Goal: Contribute content: Add original content to the website for others to see

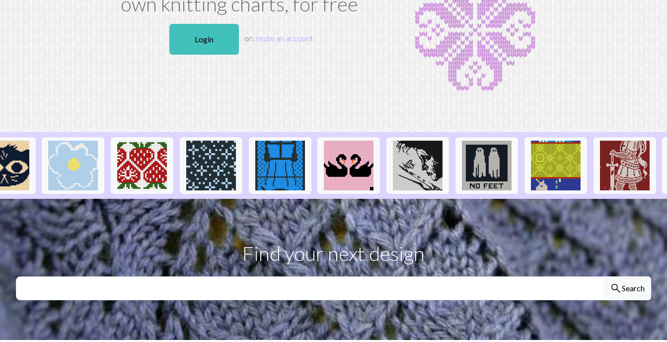
scroll to position [0, 1057]
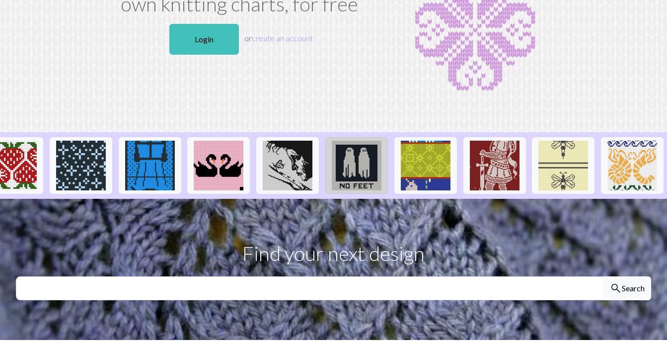
click at [348, 169] on img at bounding box center [357, 166] width 50 height 50
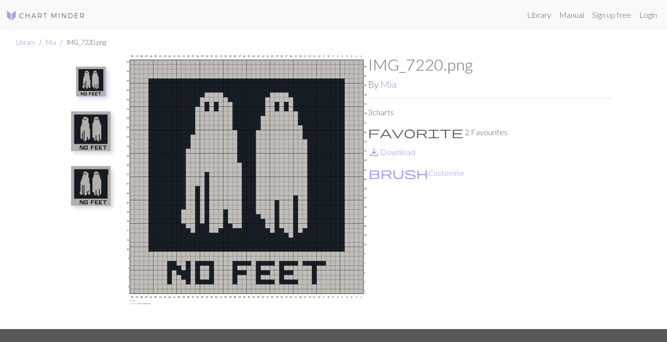
click at [374, 134] on span "favorite" at bounding box center [415, 132] width 95 height 14
click at [647, 15] on link "Login" at bounding box center [648, 15] width 26 height 20
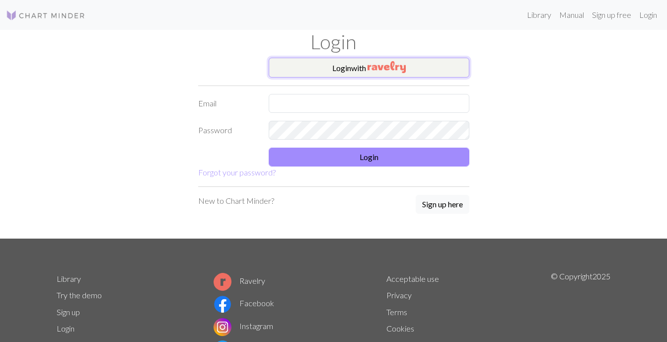
click at [371, 71] on img "button" at bounding box center [387, 67] width 38 height 12
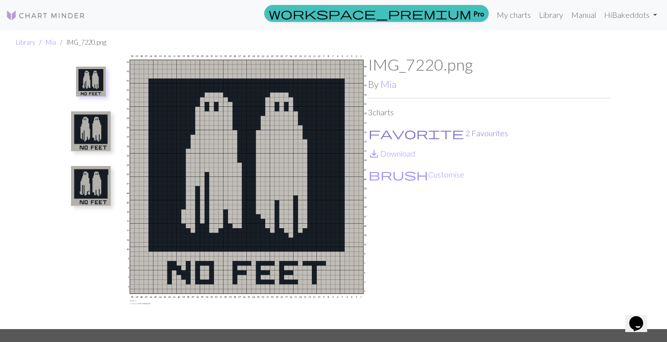
click at [375, 134] on span "favorite" at bounding box center [416, 133] width 95 height 14
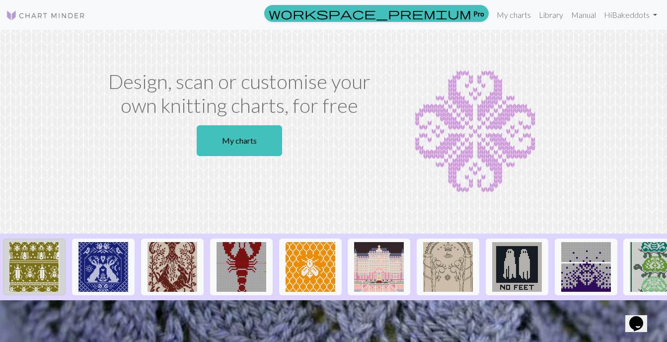
click at [45, 272] on img at bounding box center [34, 267] width 50 height 50
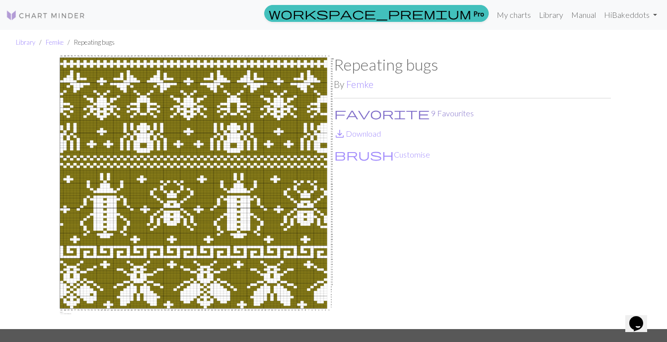
click at [340, 112] on span "favorite" at bounding box center [381, 113] width 95 height 14
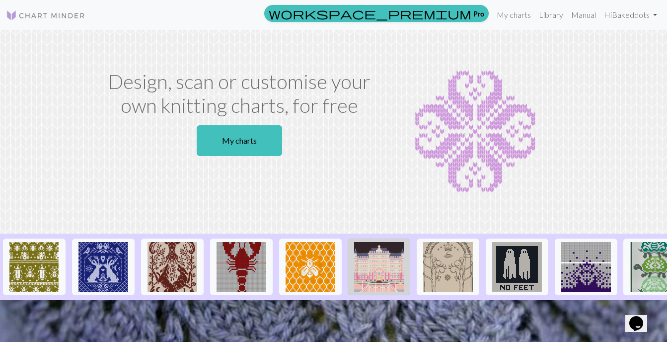
click at [393, 281] on img at bounding box center [379, 267] width 50 height 50
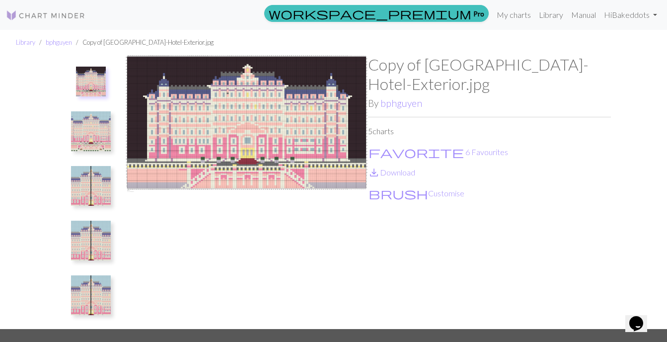
click at [91, 131] on img at bounding box center [91, 131] width 40 height 40
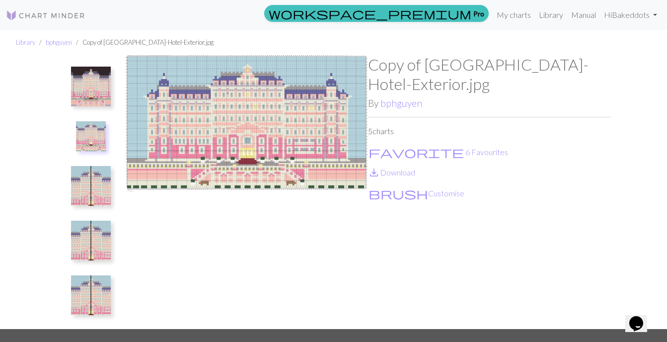
click at [94, 190] on img at bounding box center [91, 186] width 40 height 40
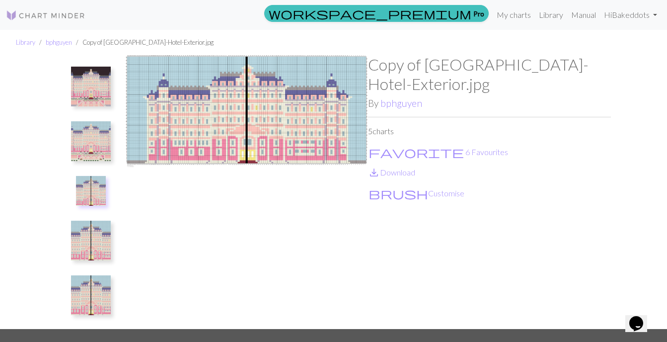
click at [103, 138] on img at bounding box center [91, 141] width 40 height 40
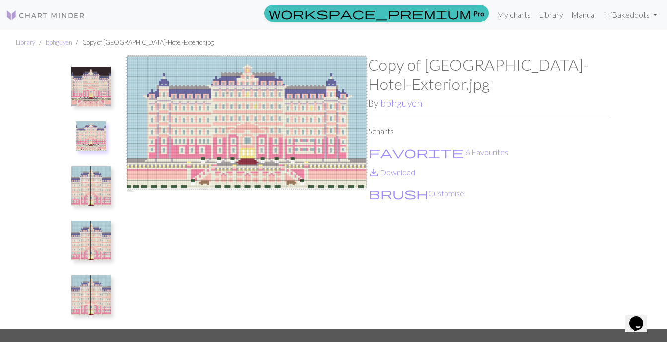
click at [104, 81] on img at bounding box center [91, 87] width 40 height 40
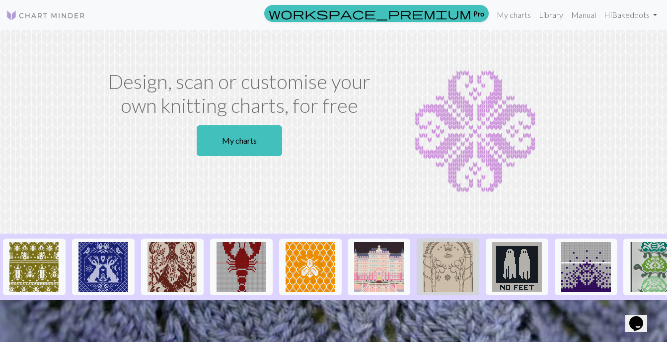
click at [461, 272] on img at bounding box center [448, 267] width 50 height 50
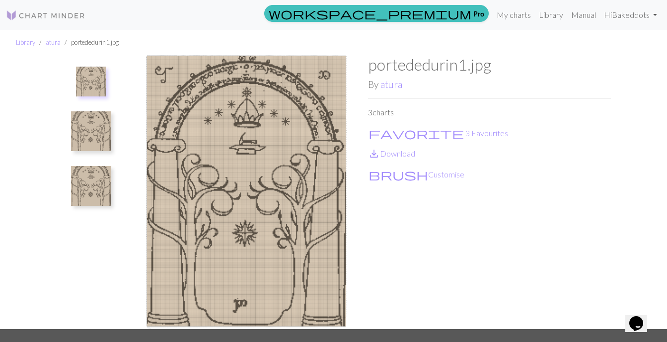
click at [99, 82] on img at bounding box center [91, 82] width 30 height 30
click at [87, 130] on img at bounding box center [91, 131] width 40 height 40
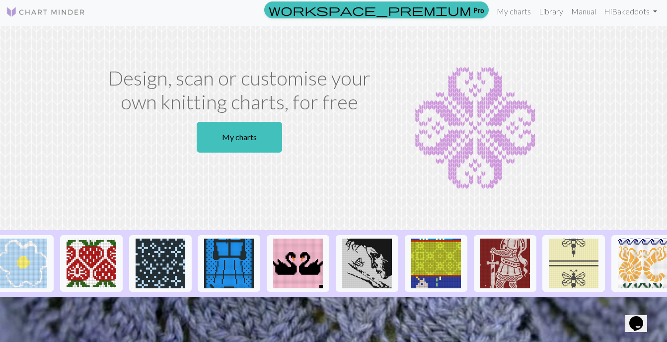
scroll to position [0, 1050]
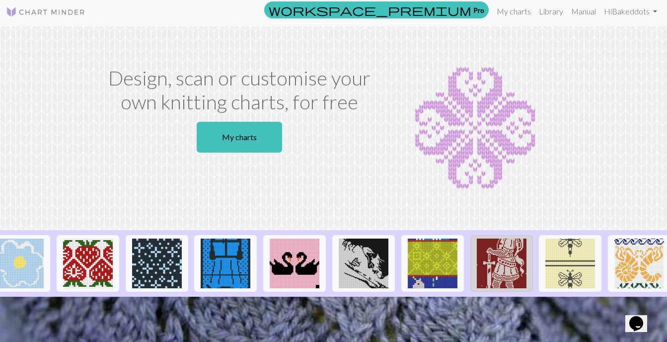
click at [500, 261] on img at bounding box center [502, 263] width 50 height 50
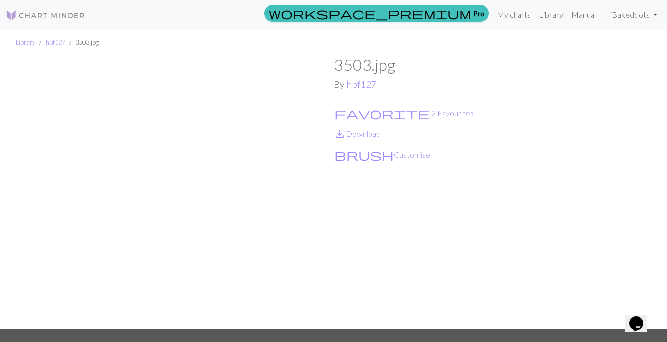
scroll to position [0, 0]
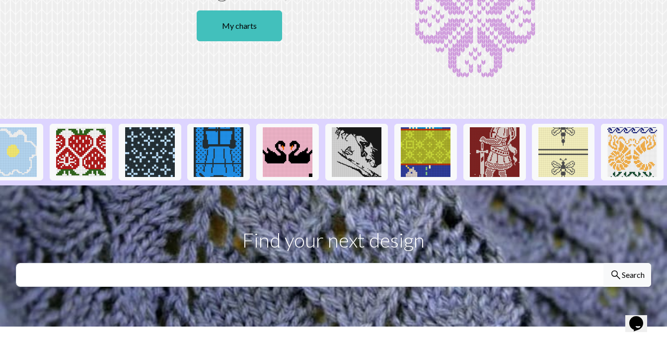
scroll to position [114, 0]
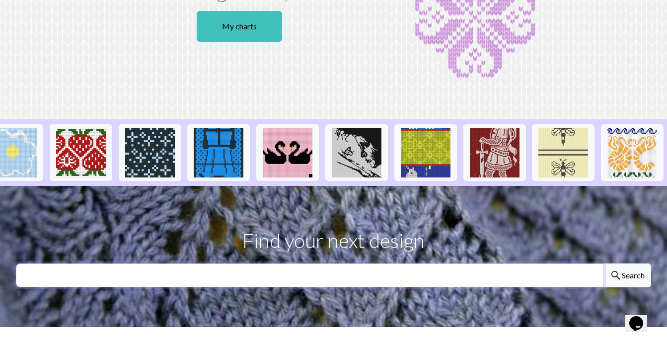
click at [145, 282] on input "text" at bounding box center [310, 275] width 588 height 24
type input "bugs"
click at [604, 263] on button "search Search" at bounding box center [628, 275] width 48 height 24
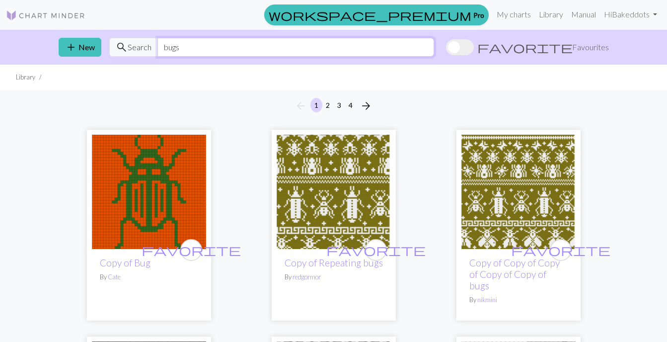
click at [194, 52] on input "bugs" at bounding box center [295, 47] width 277 height 19
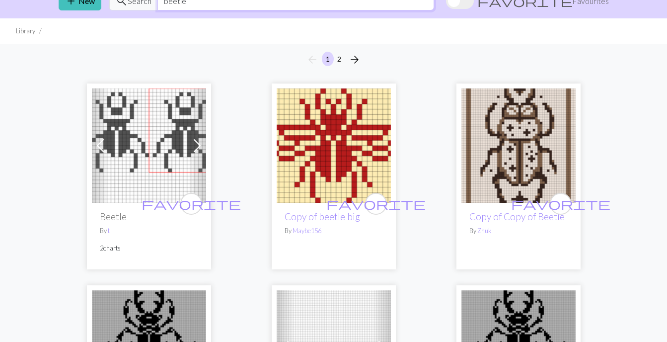
scroll to position [50, 0]
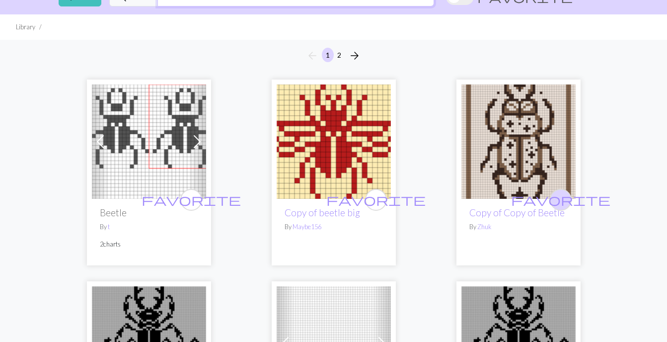
type input "beetle"
click at [558, 200] on span "favorite" at bounding box center [560, 199] width 99 height 15
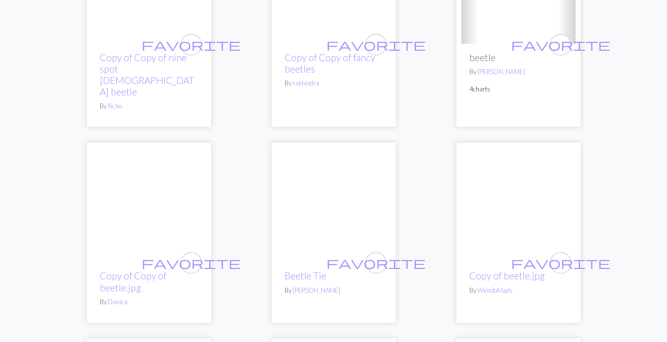
scroll to position [1873, 0]
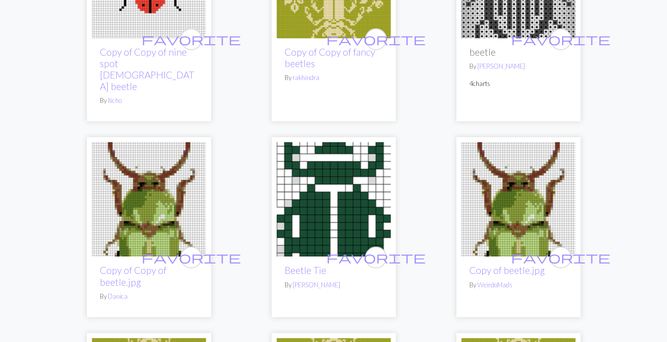
click at [539, 142] on img at bounding box center [519, 199] width 114 height 114
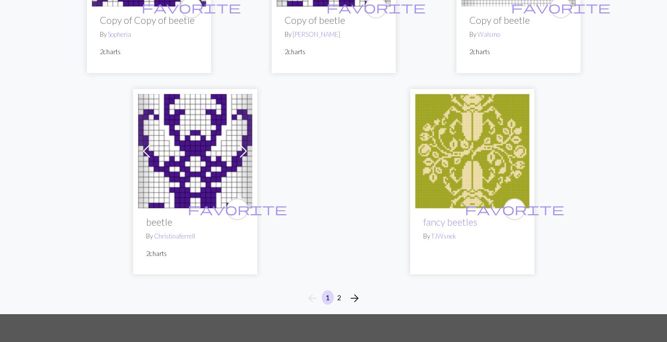
scroll to position [3325, 0]
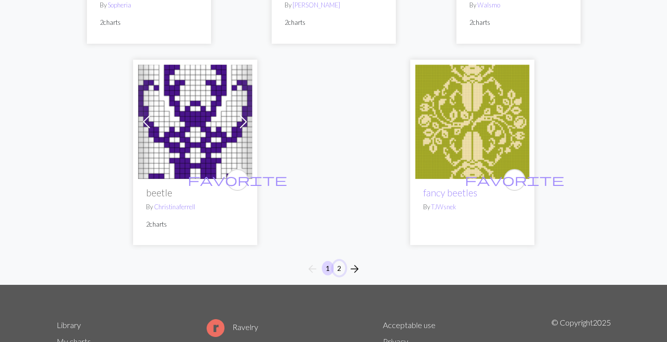
click at [339, 261] on button "2" at bounding box center [339, 268] width 12 height 14
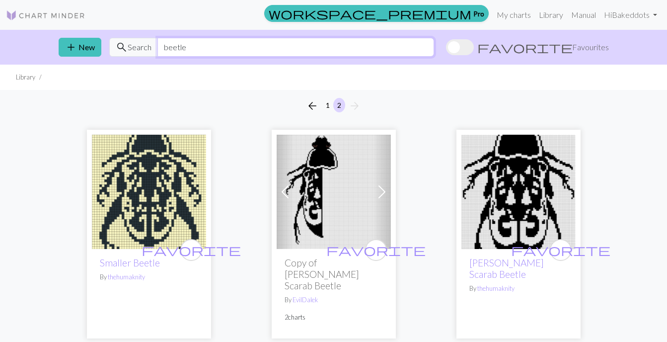
drag, startPoint x: 194, startPoint y: 47, endPoint x: 160, endPoint y: 49, distance: 33.8
click at [160, 49] on input "beetle" at bounding box center [295, 47] width 277 height 19
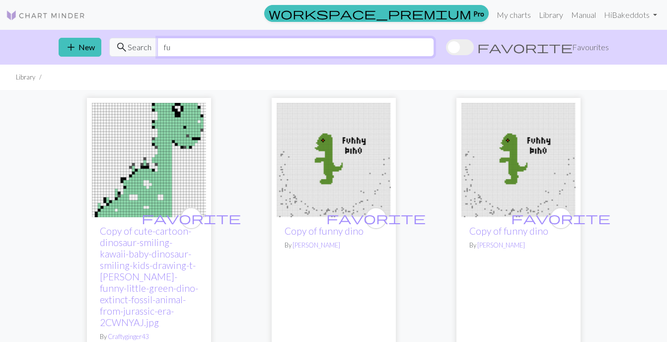
type input "f"
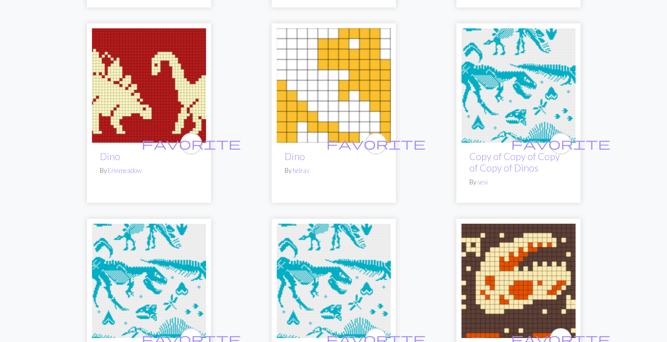
scroll to position [509, 0]
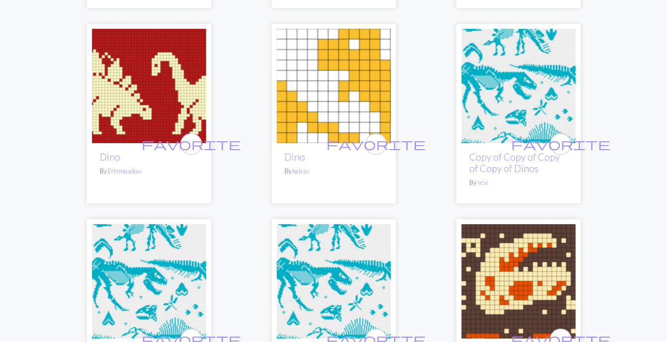
type input "dino"
click at [128, 282] on img at bounding box center [149, 281] width 114 height 114
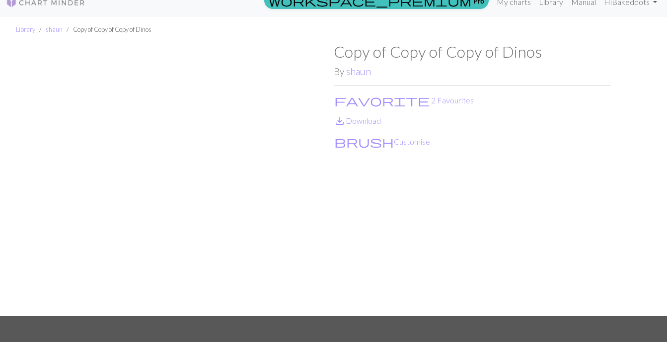
scroll to position [12, 0]
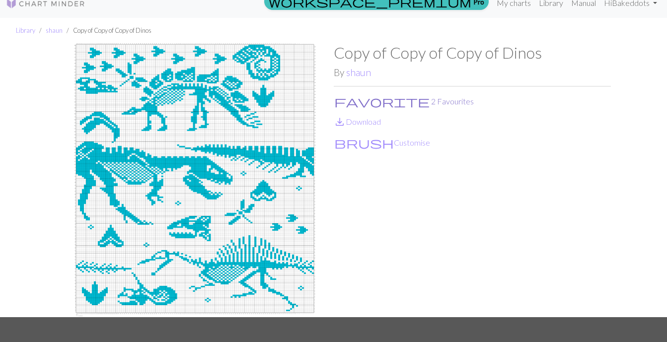
click at [343, 104] on span "favorite" at bounding box center [381, 101] width 95 height 14
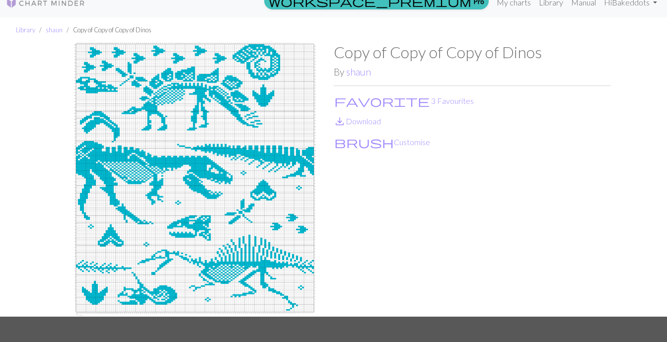
scroll to position [10, 0]
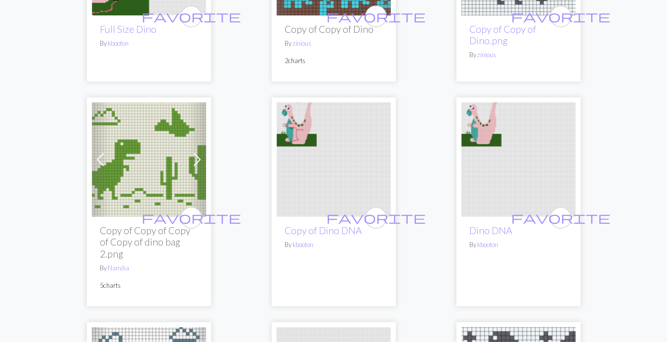
scroll to position [1841, 0]
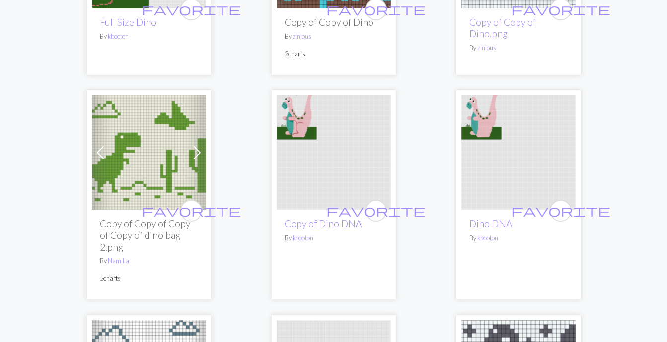
click at [177, 159] on img at bounding box center [149, 152] width 114 height 114
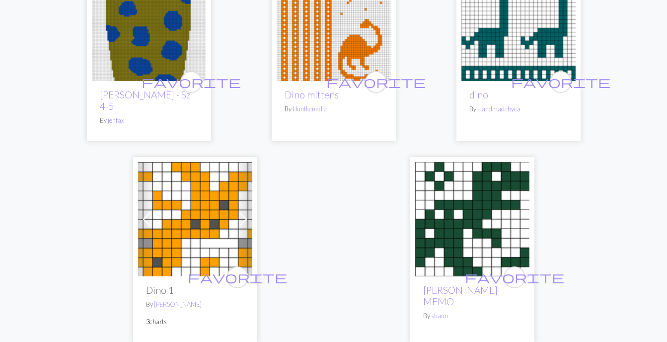
scroll to position [3414, 0]
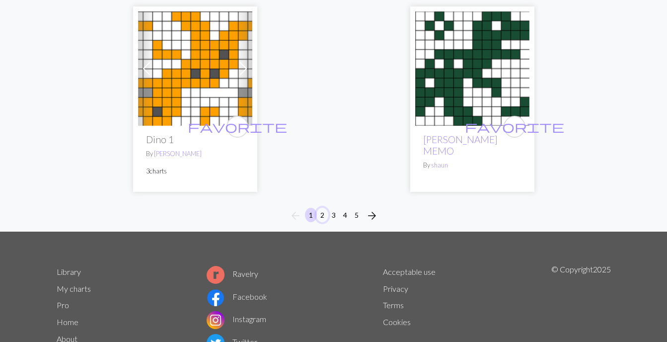
click at [323, 208] on button "2" at bounding box center [322, 215] width 12 height 14
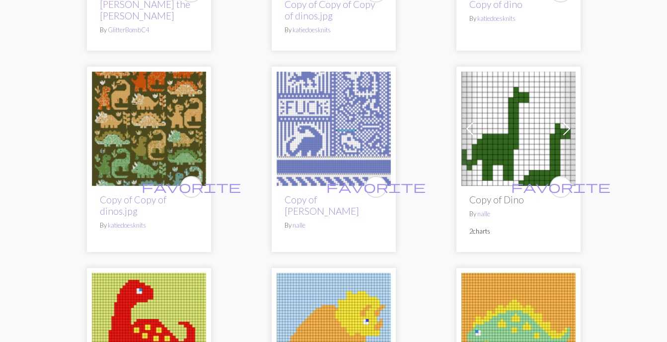
scroll to position [473, 0]
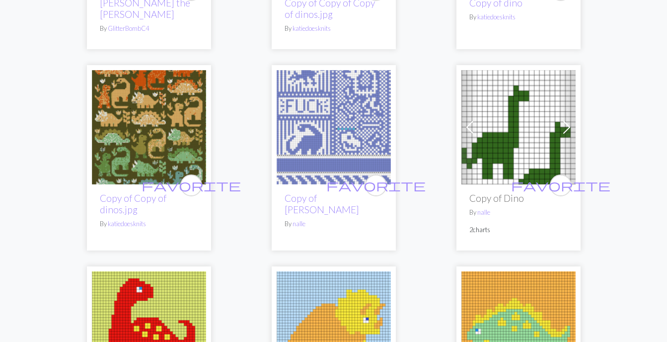
click at [323, 169] on img at bounding box center [334, 127] width 114 height 114
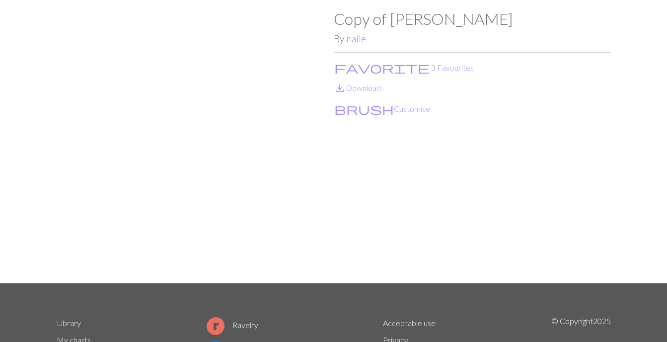
scroll to position [48, 0]
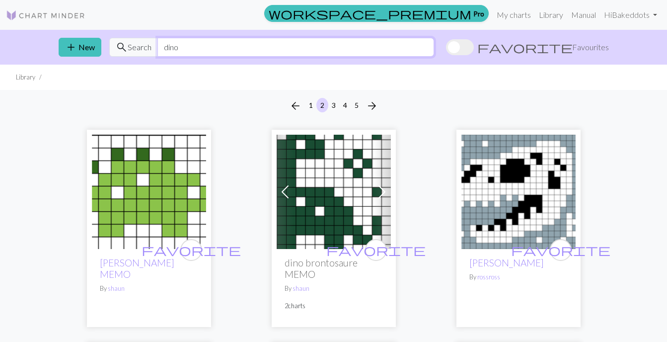
drag, startPoint x: 194, startPoint y: 54, endPoint x: 145, endPoint y: 30, distance: 54.0
click at [145, 30] on div "add New search Search dino favorite Favourites" at bounding box center [334, 47] width 566 height 35
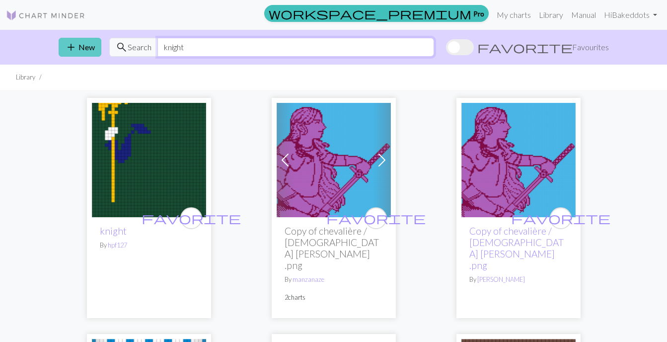
type input "knight"
click at [78, 50] on button "add New" at bounding box center [80, 47] width 43 height 19
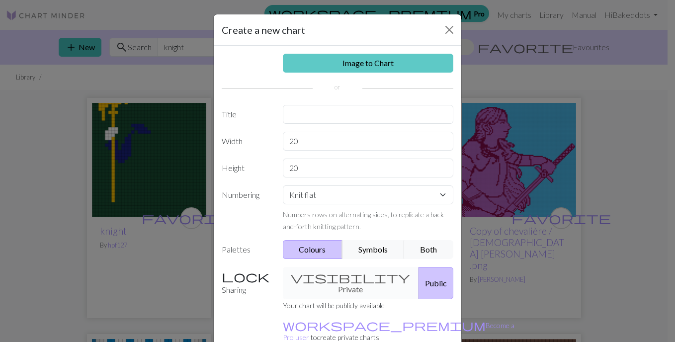
click at [351, 67] on link "Image to Chart" at bounding box center [368, 63] width 171 height 19
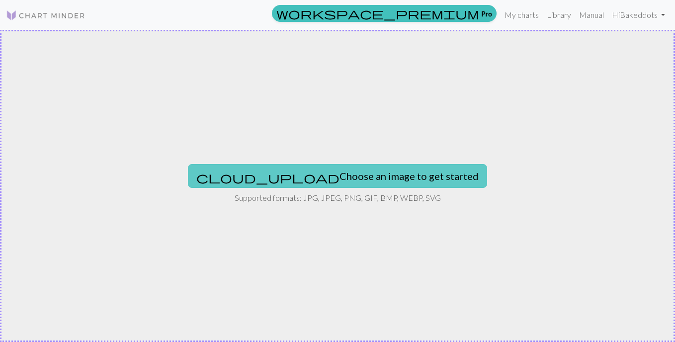
click at [327, 184] on button "cloud_upload Choose an image to get started" at bounding box center [337, 176] width 299 height 24
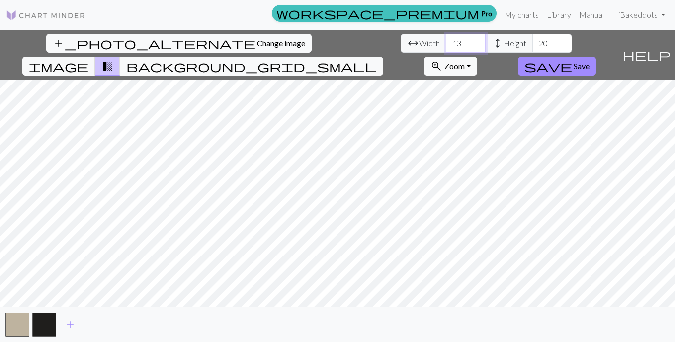
click at [446, 48] on input "13" at bounding box center [466, 43] width 40 height 19
type input "130"
click at [532, 43] on input "20" at bounding box center [552, 43] width 40 height 19
type input "200"
click at [338, 310] on div "add_photo_alternate Change image arrow_range Width 130 height Height 200 image …" at bounding box center [337, 186] width 675 height 312
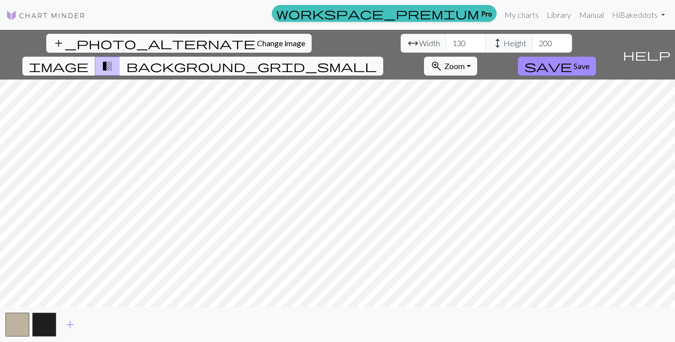
click at [377, 59] on span "background_grid_small" at bounding box center [251, 66] width 250 height 14
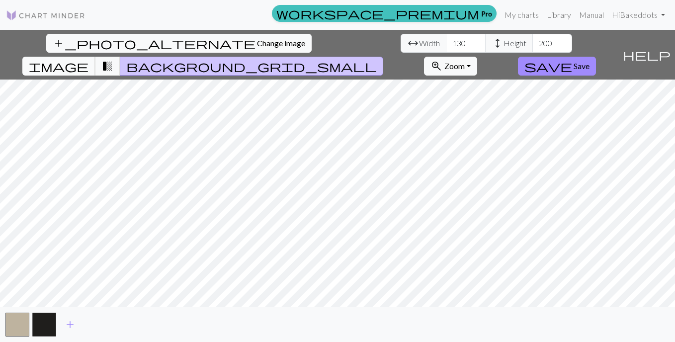
click at [88, 59] on span "image" at bounding box center [59, 66] width 60 height 14
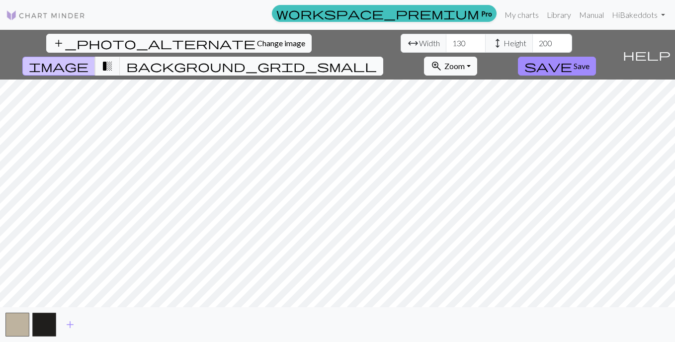
click at [377, 59] on span "background_grid_small" at bounding box center [251, 66] width 250 height 14
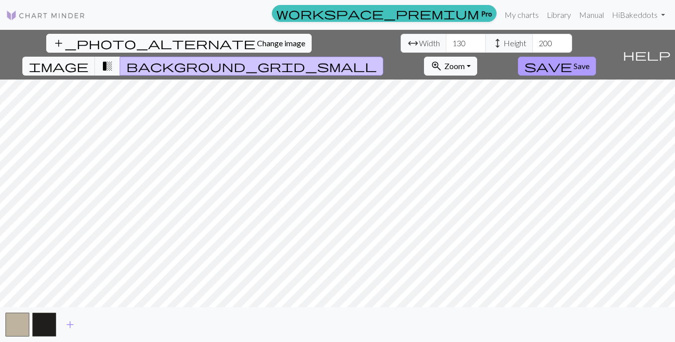
click at [572, 59] on span "save" at bounding box center [548, 66] width 48 height 14
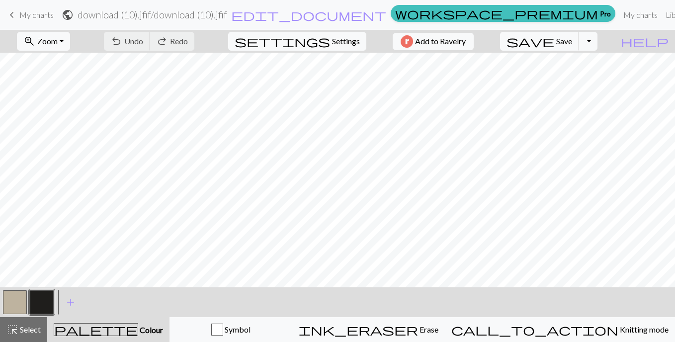
click at [597, 42] on button "Toggle Dropdown" at bounding box center [587, 41] width 19 height 19
click at [597, 43] on button "Toggle Dropdown" at bounding box center [587, 41] width 19 height 19
click at [619, 13] on link "My charts" at bounding box center [640, 15] width 42 height 20
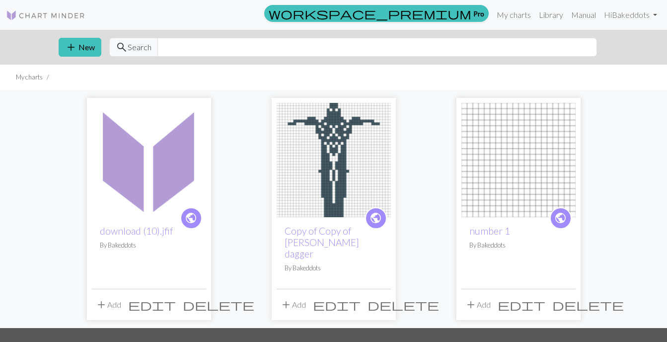
click at [157, 190] on img at bounding box center [149, 160] width 114 height 114
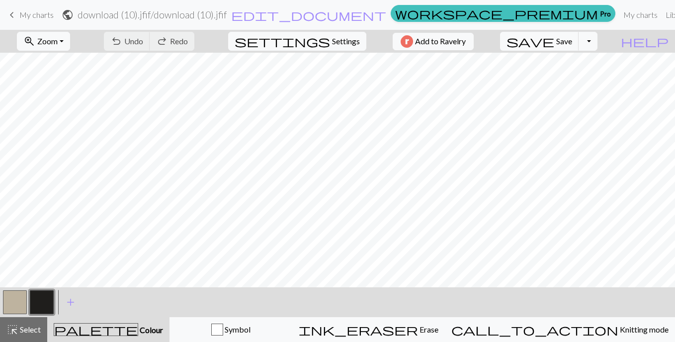
click at [11, 17] on span "keyboard_arrow_left" at bounding box center [12, 15] width 12 height 14
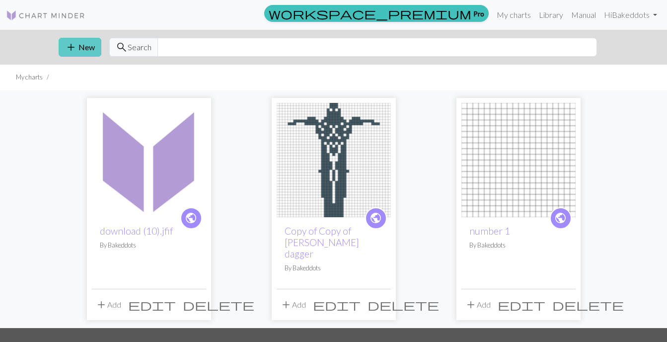
click at [78, 53] on button "add New" at bounding box center [80, 47] width 43 height 19
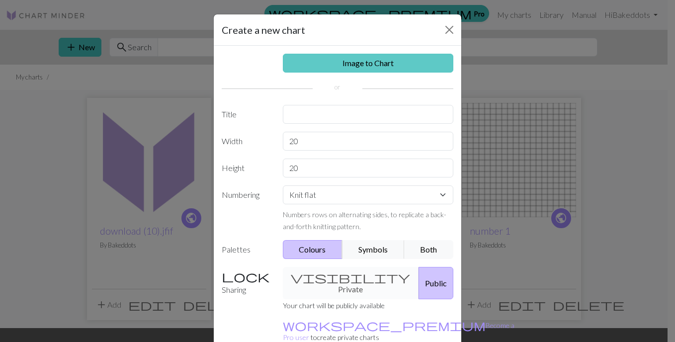
click at [365, 66] on link "Image to Chart" at bounding box center [368, 63] width 171 height 19
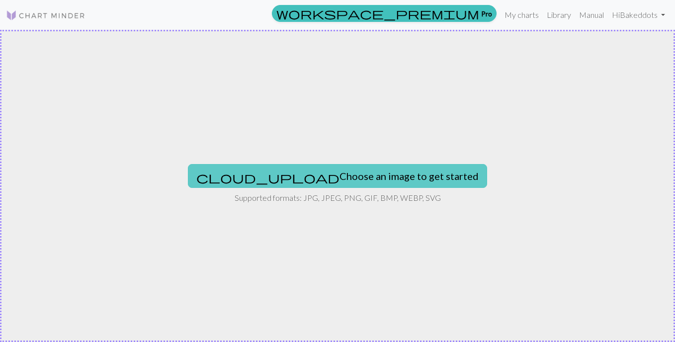
click at [324, 175] on button "cloud_upload Choose an image to get started" at bounding box center [337, 176] width 299 height 24
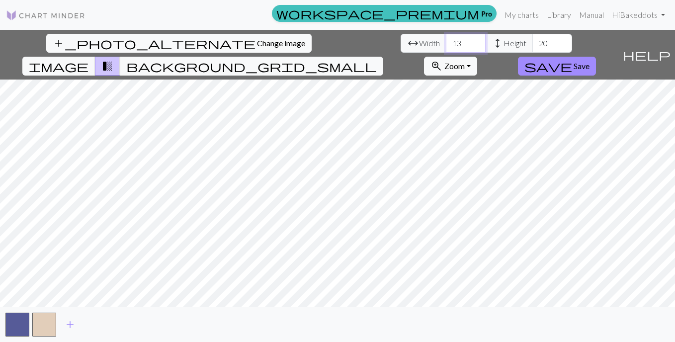
click at [446, 45] on input "13" at bounding box center [466, 43] width 40 height 19
type input "130"
click at [532, 44] on input "20" at bounding box center [552, 43] width 40 height 19
drag, startPoint x: 302, startPoint y: 44, endPoint x: 243, endPoint y: 56, distance: 59.4
click at [243, 56] on div "add_photo_alternate Change image arrow_range Width 130 height Height 200 image …" at bounding box center [309, 55] width 618 height 50
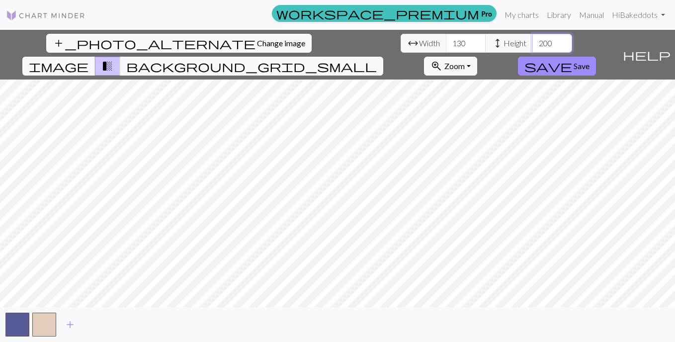
type input "200"
click at [477, 57] on button "zoom_in Zoom Zoom" at bounding box center [450, 66] width 53 height 19
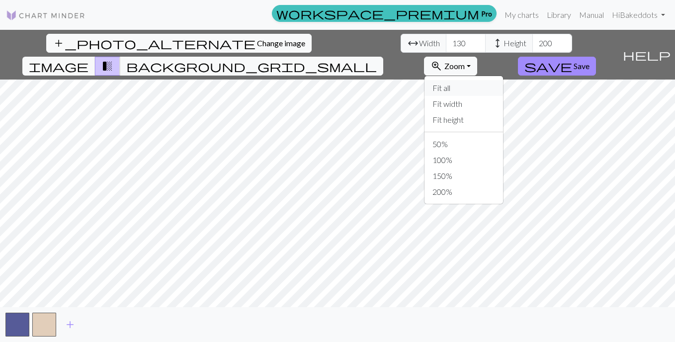
click at [503, 80] on button "Fit all" at bounding box center [463, 88] width 78 height 16
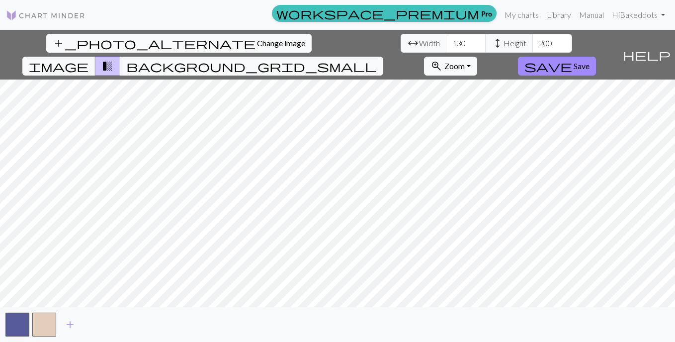
click at [477, 57] on button "zoom_in Zoom Zoom" at bounding box center [450, 66] width 53 height 19
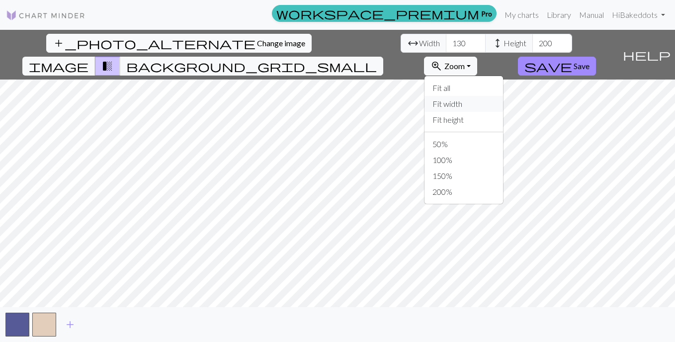
click at [503, 96] on button "Fit width" at bounding box center [463, 104] width 78 height 16
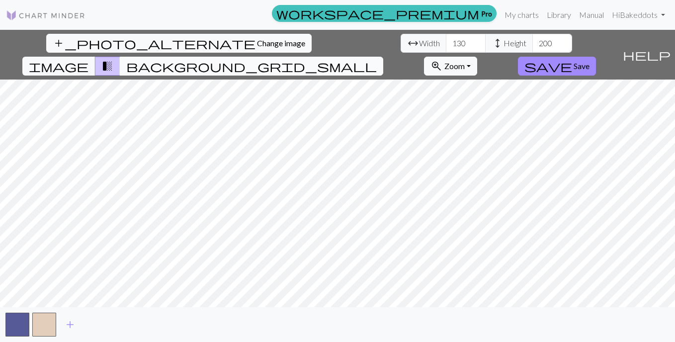
click at [377, 59] on span "background_grid_small" at bounding box center [251, 66] width 250 height 14
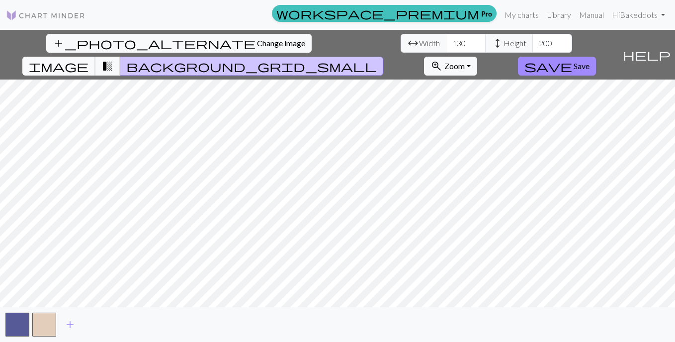
click at [95, 57] on button "image" at bounding box center [58, 66] width 73 height 19
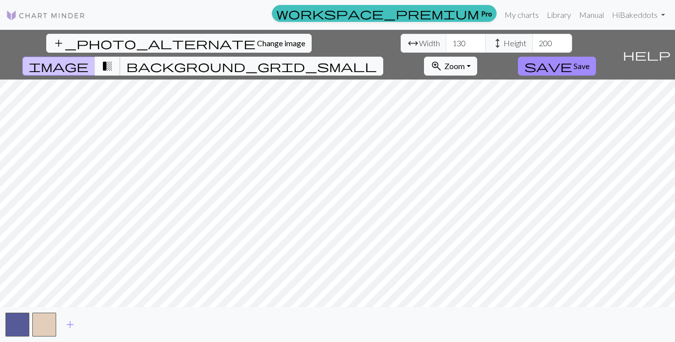
click at [113, 59] on span "transition_fade" at bounding box center [107, 66] width 12 height 14
click at [377, 59] on span "background_grid_small" at bounding box center [251, 66] width 250 height 14
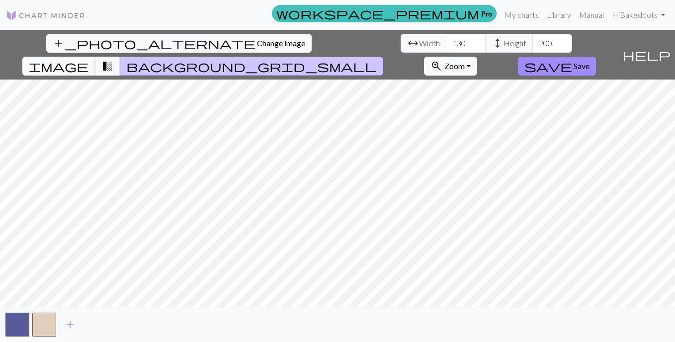
click at [88, 59] on span "image" at bounding box center [59, 66] width 60 height 14
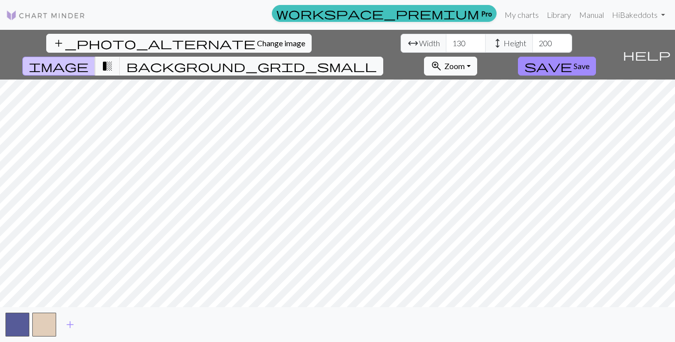
click at [465, 61] on span "Zoom" at bounding box center [454, 65] width 20 height 9
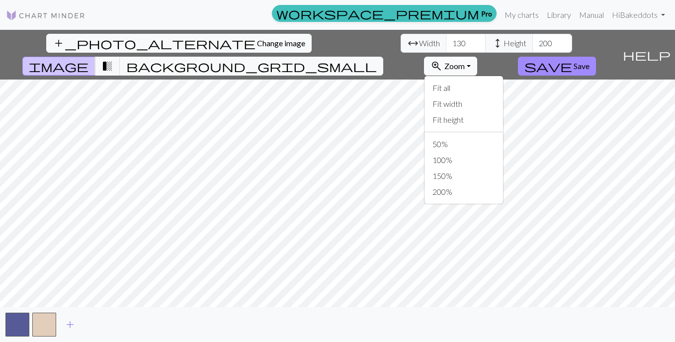
click at [465, 61] on span "Zoom" at bounding box center [454, 65] width 20 height 9
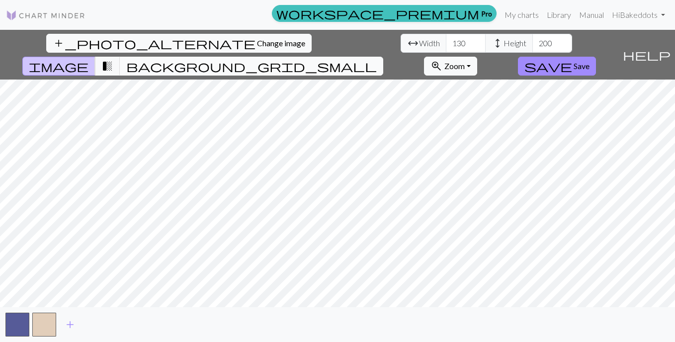
click at [377, 59] on span "background_grid_small" at bounding box center [251, 66] width 250 height 14
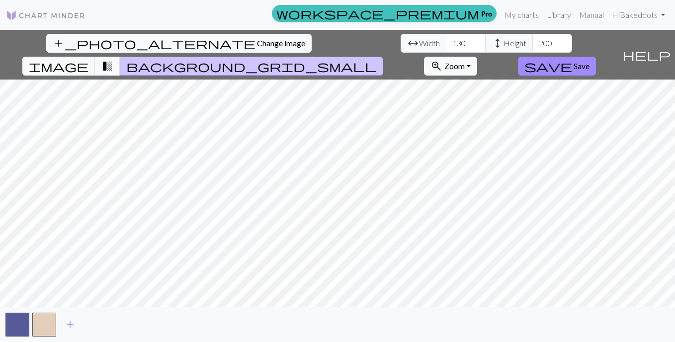
click at [113, 59] on span "transition_fade" at bounding box center [107, 66] width 12 height 14
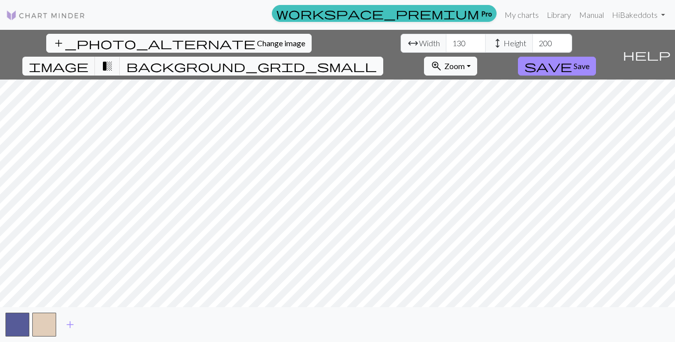
click at [377, 59] on span "background_grid_small" at bounding box center [251, 66] width 250 height 14
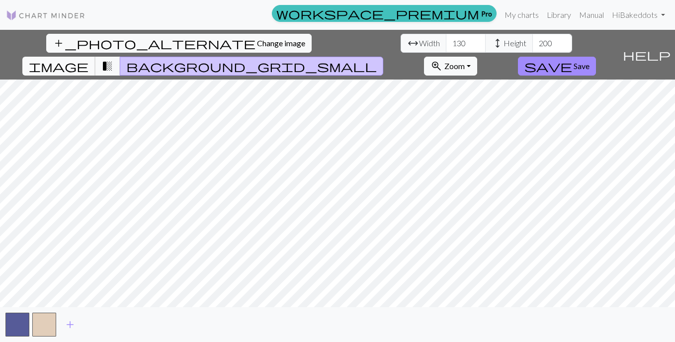
click at [88, 59] on span "image" at bounding box center [59, 66] width 60 height 14
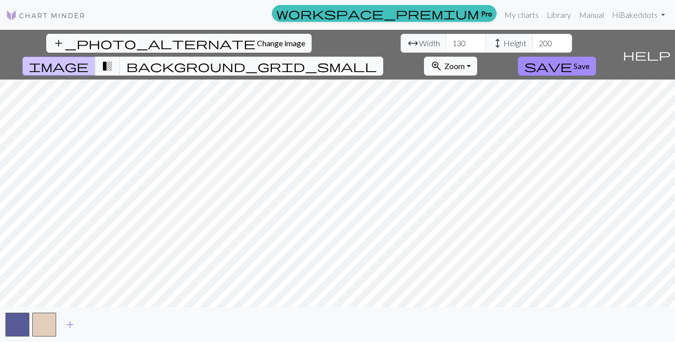
click at [377, 59] on span "background_grid_small" at bounding box center [251, 66] width 250 height 14
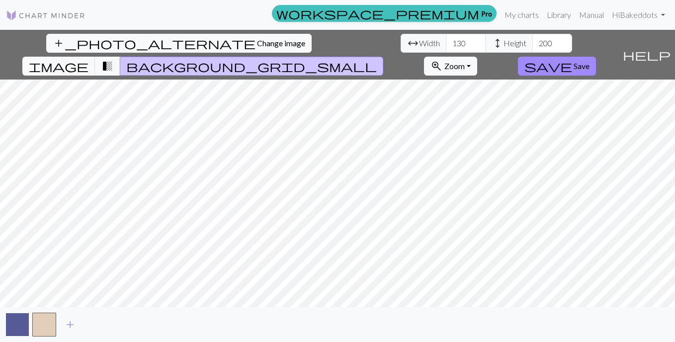
click at [15, 326] on button "button" at bounding box center [17, 324] width 24 height 24
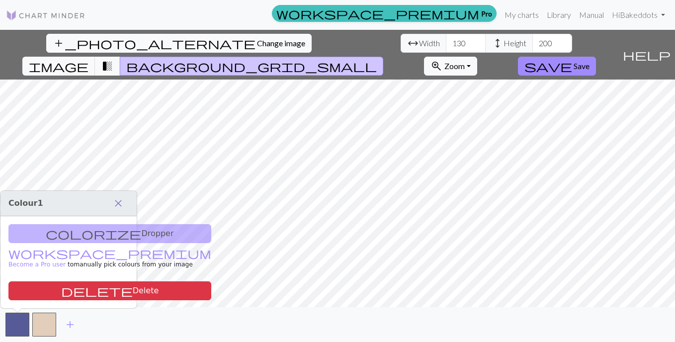
click at [114, 205] on span "close" at bounding box center [118, 203] width 12 height 14
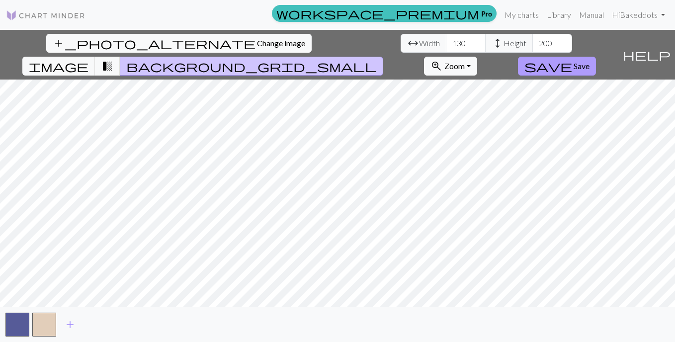
click at [596, 57] on button "save Save" at bounding box center [557, 66] width 78 height 19
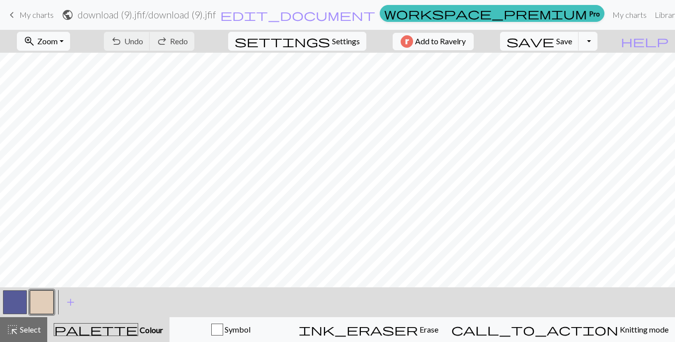
click at [216, 15] on h2 "download (9).jfif / download (9).jfif" at bounding box center [147, 14] width 138 height 11
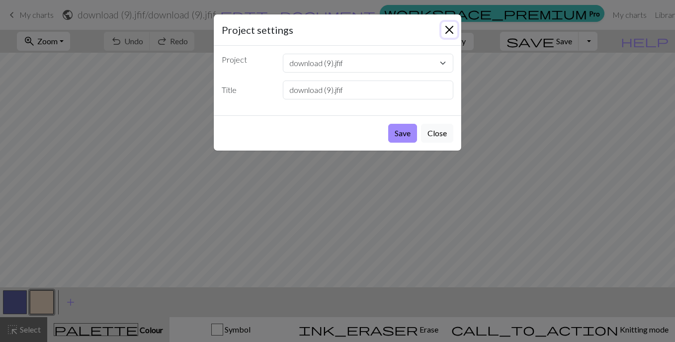
click at [450, 27] on button "Close" at bounding box center [449, 30] width 16 height 16
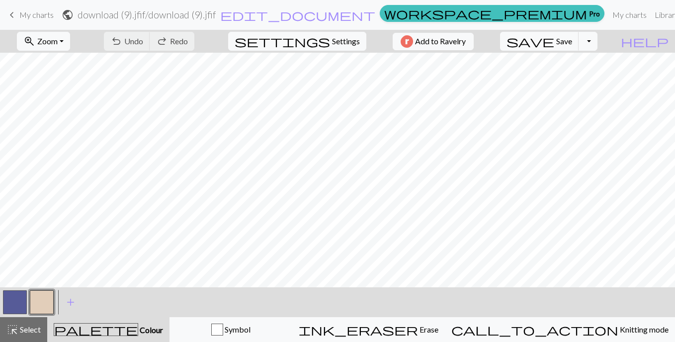
click at [14, 15] on span "keyboard_arrow_left" at bounding box center [12, 15] width 12 height 14
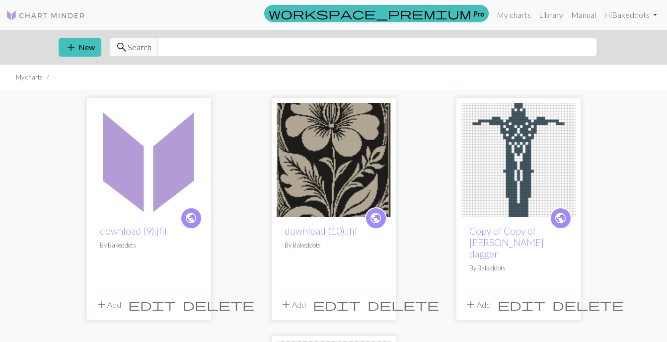
click at [643, 96] on div "public download (9).jfif By Bakeddots add Add edit delete public download (10).…" at bounding box center [333, 317] width 667 height 454
click at [86, 42] on button "add New" at bounding box center [80, 47] width 43 height 19
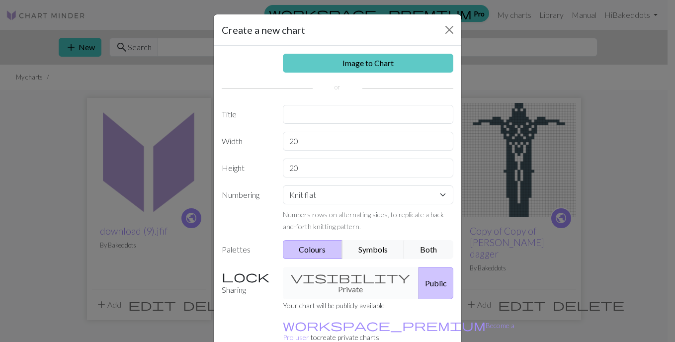
click at [365, 62] on link "Image to Chart" at bounding box center [368, 63] width 171 height 19
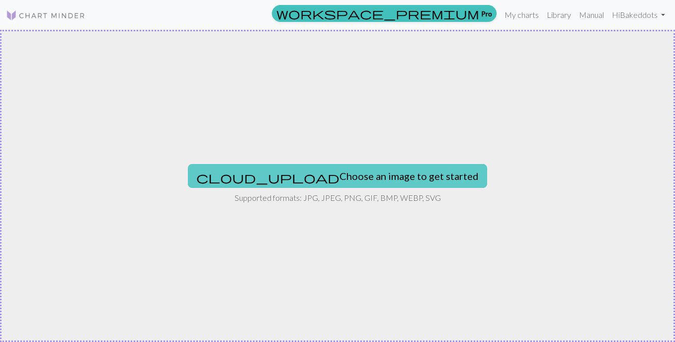
click at [308, 169] on button "cloud_upload Choose an image to get started" at bounding box center [337, 176] width 299 height 24
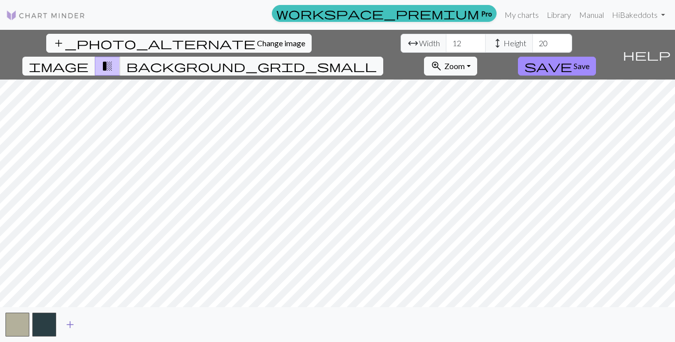
click at [72, 316] on button "add" at bounding box center [70, 324] width 25 height 19
click at [446, 43] on input "12" at bounding box center [466, 43] width 40 height 19
type input "120"
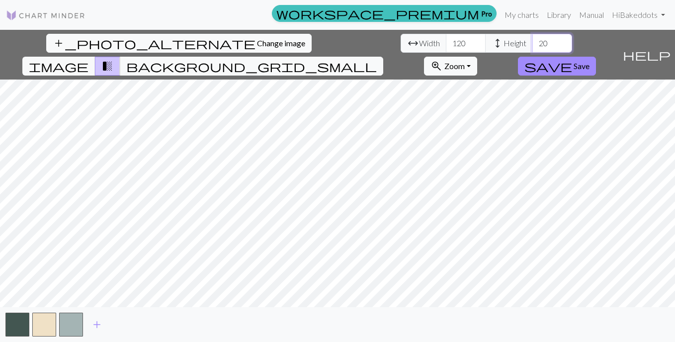
click at [532, 42] on input "20" at bounding box center [552, 43] width 40 height 19
type input "200"
click at [94, 321] on span "add" at bounding box center [97, 324] width 12 height 14
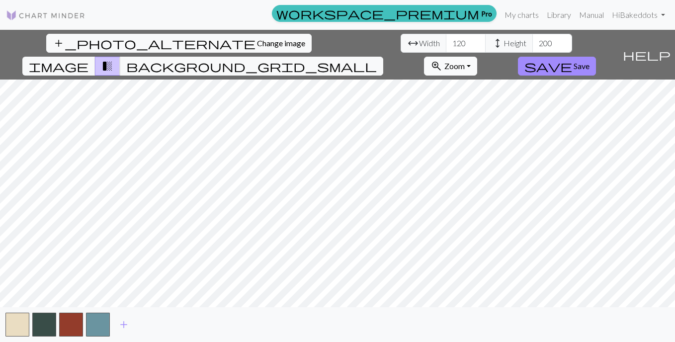
click at [465, 61] on span "Zoom" at bounding box center [454, 65] width 20 height 9
click at [503, 152] on button "100%" at bounding box center [463, 160] width 78 height 16
click at [88, 59] on span "image" at bounding box center [59, 66] width 60 height 14
click at [377, 59] on span "background_grid_small" at bounding box center [251, 66] width 250 height 14
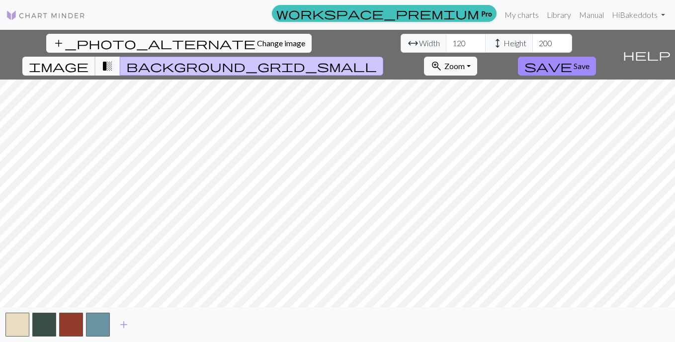
click at [88, 59] on span "image" at bounding box center [59, 66] width 60 height 14
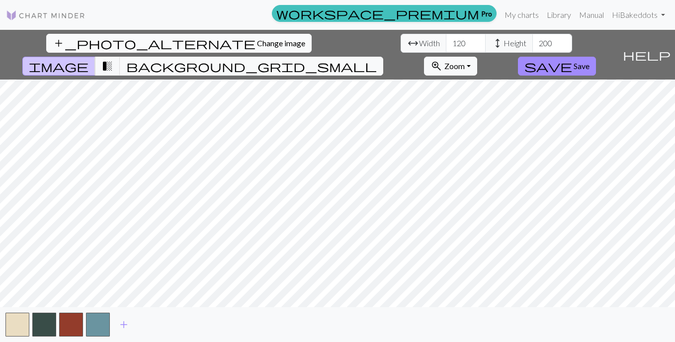
click at [70, 36] on button "add_photo_alternate Change image" at bounding box center [178, 43] width 265 height 19
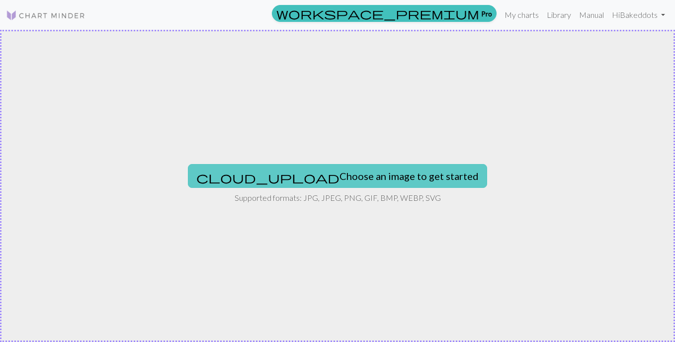
click at [311, 178] on button "cloud_upload Choose an image to get started" at bounding box center [337, 176] width 299 height 24
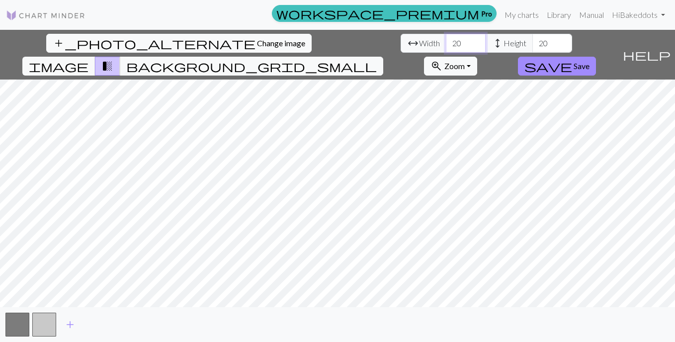
click at [446, 42] on input "20" at bounding box center [466, 43] width 40 height 19
type input "200"
click at [532, 39] on input "20" at bounding box center [552, 43] width 40 height 19
type input "200"
click at [465, 61] on span "Zoom" at bounding box center [454, 65] width 20 height 9
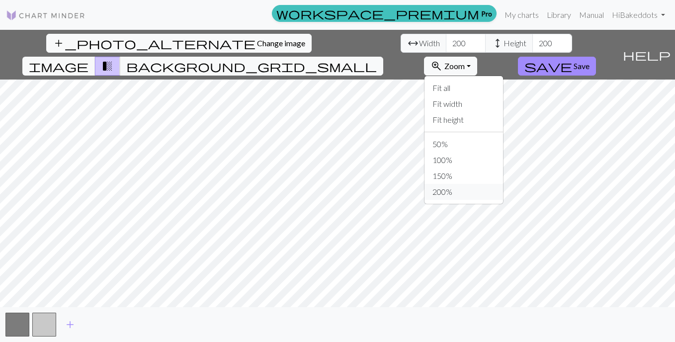
click at [503, 184] on button "200%" at bounding box center [463, 192] width 78 height 16
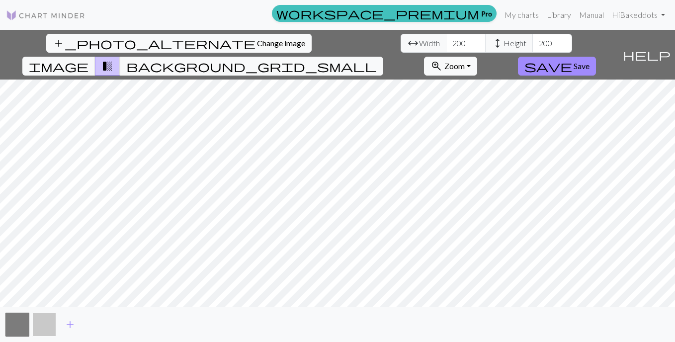
click at [44, 327] on button "button" at bounding box center [44, 324] width 24 height 24
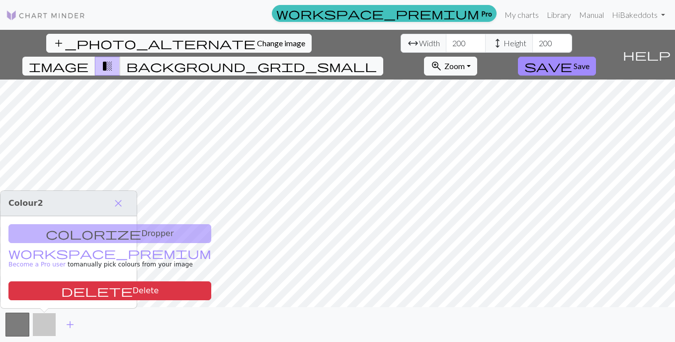
click at [44, 327] on button "button" at bounding box center [44, 324] width 24 height 24
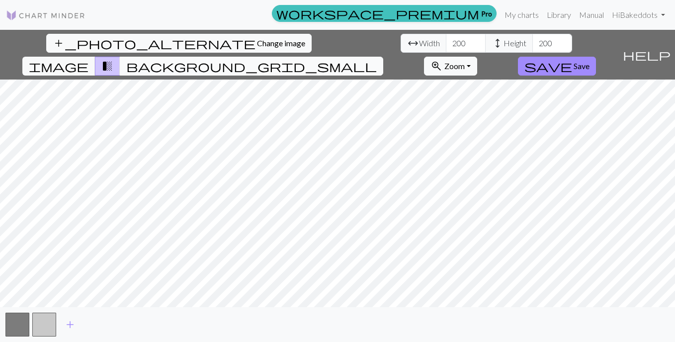
click at [377, 59] on span "background_grid_small" at bounding box center [251, 66] width 250 height 14
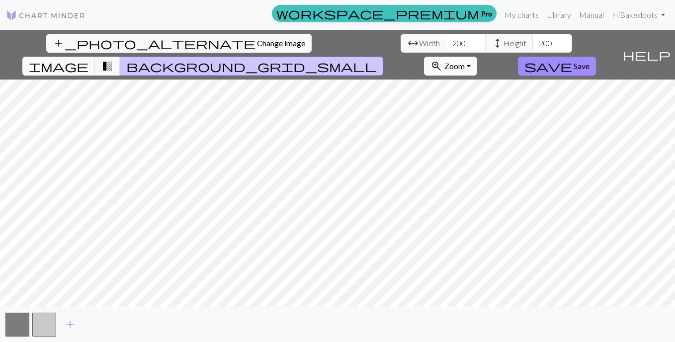
click at [477, 57] on button "zoom_in Zoom Zoom" at bounding box center [450, 66] width 53 height 19
click at [503, 152] on button "100%" at bounding box center [463, 160] width 78 height 16
click at [589, 61] on span "Save" at bounding box center [581, 65] width 16 height 9
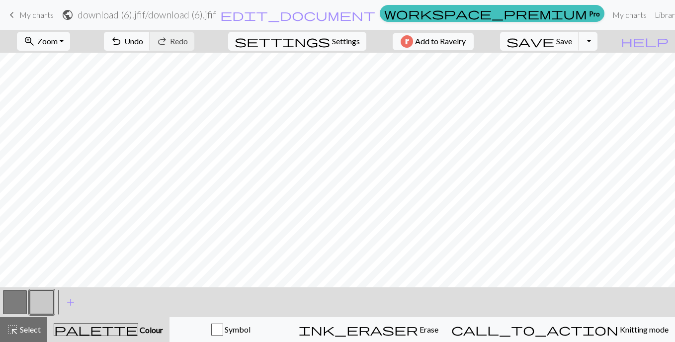
click at [50, 304] on button "button" at bounding box center [42, 302] width 24 height 24
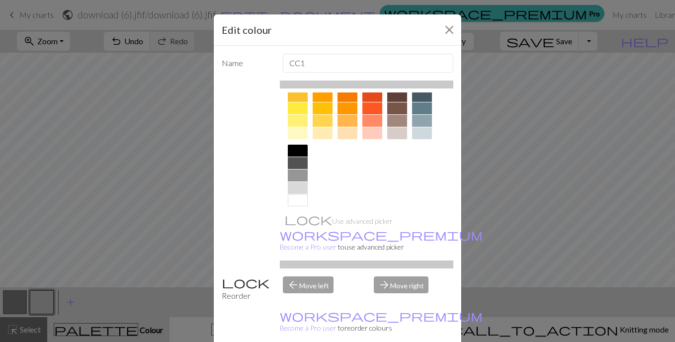
scroll to position [164, 0]
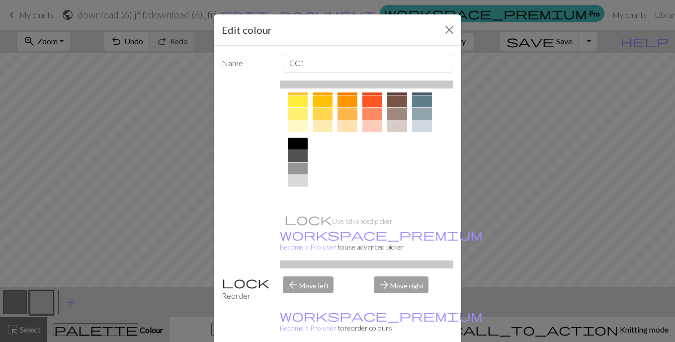
click at [296, 194] on div at bounding box center [298, 193] width 20 height 12
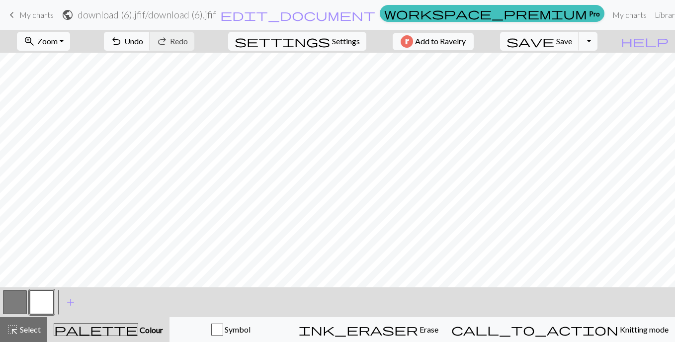
click at [58, 41] on span "Zoom" at bounding box center [47, 40] width 20 height 9
click at [56, 148] on button "150%" at bounding box center [56, 151] width 78 height 16
click at [70, 47] on button "zoom_in Zoom Zoom" at bounding box center [43, 41] width 53 height 19
click at [61, 173] on button "200%" at bounding box center [56, 167] width 78 height 16
click at [143, 38] on span "Undo" at bounding box center [133, 40] width 19 height 9
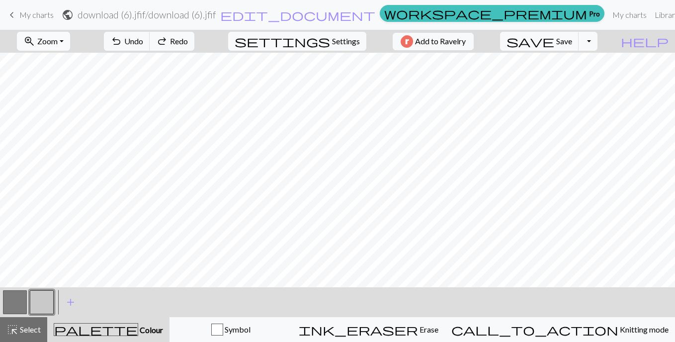
click at [70, 46] on button "zoom_in Zoom Zoom" at bounding box center [43, 41] width 53 height 19
click at [64, 67] on button "Fit all" at bounding box center [56, 63] width 78 height 16
click at [150, 48] on button "undo Undo Undo" at bounding box center [127, 41] width 46 height 19
click at [11, 305] on button "button" at bounding box center [15, 302] width 24 height 24
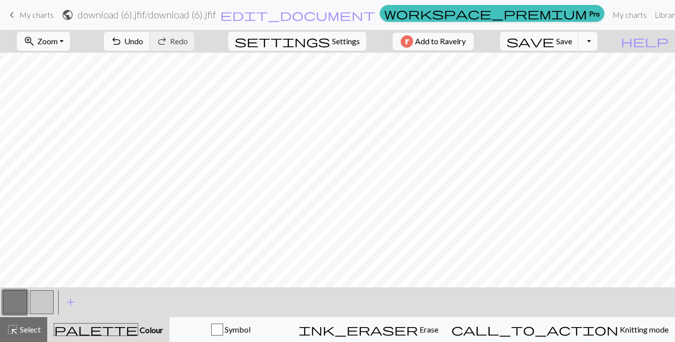
scroll to position [323, 273]
click at [319, 37] on span "settings" at bounding box center [281, 41] width 95 height 14
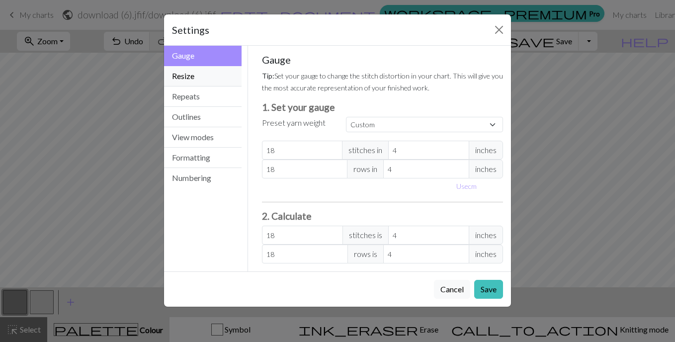
click at [223, 84] on button "Resize" at bounding box center [203, 76] width 78 height 20
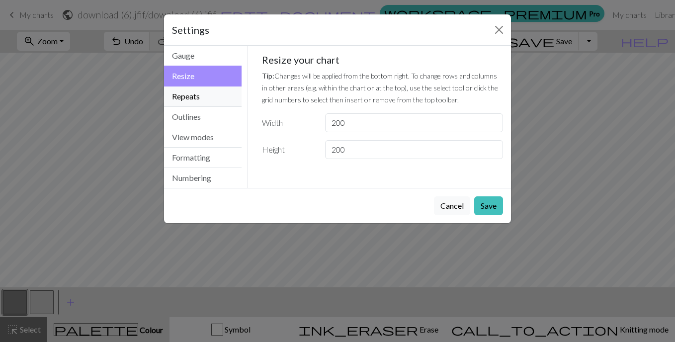
click at [221, 90] on button "Repeats" at bounding box center [203, 96] width 78 height 20
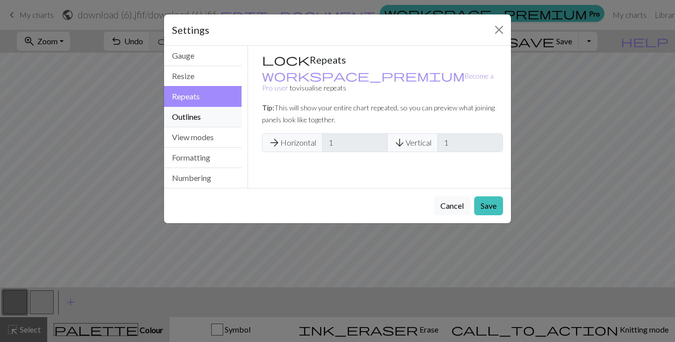
click at [209, 126] on button "Outlines" at bounding box center [203, 117] width 78 height 20
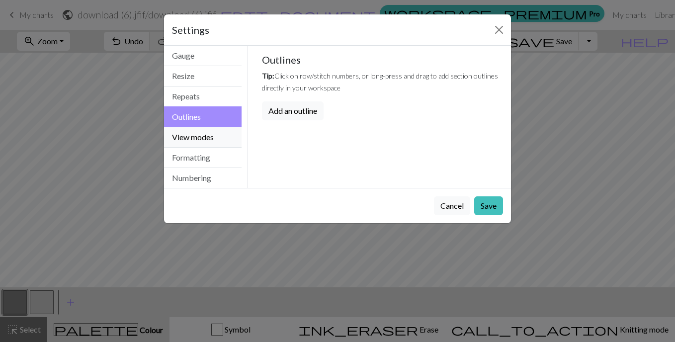
click at [201, 141] on button "View modes" at bounding box center [203, 137] width 78 height 20
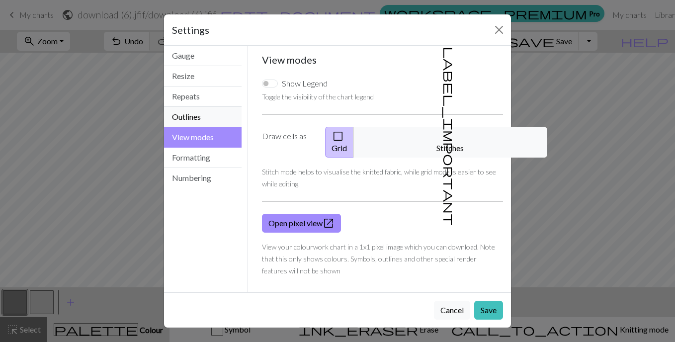
click at [202, 117] on button "Outlines" at bounding box center [203, 117] width 78 height 20
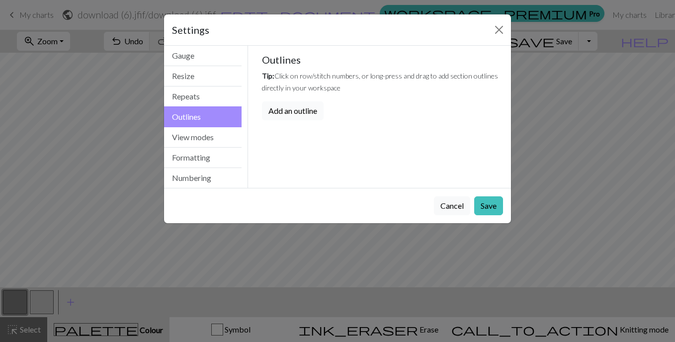
click at [277, 110] on button "Add an outline" at bounding box center [293, 110] width 62 height 19
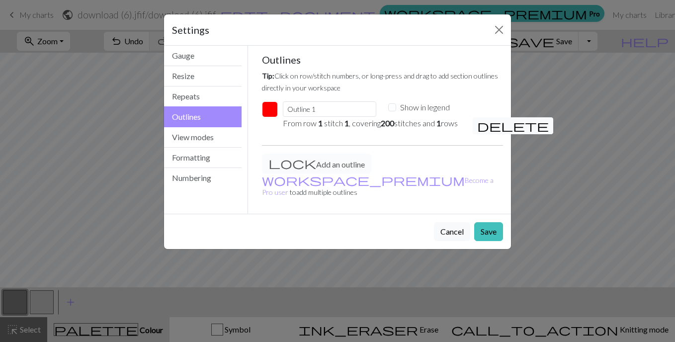
click at [480, 124] on span "delete" at bounding box center [513, 126] width 72 height 14
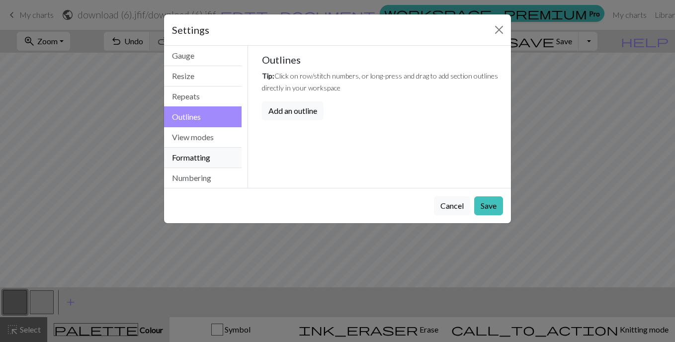
click at [198, 156] on button "Formatting" at bounding box center [203, 158] width 78 height 20
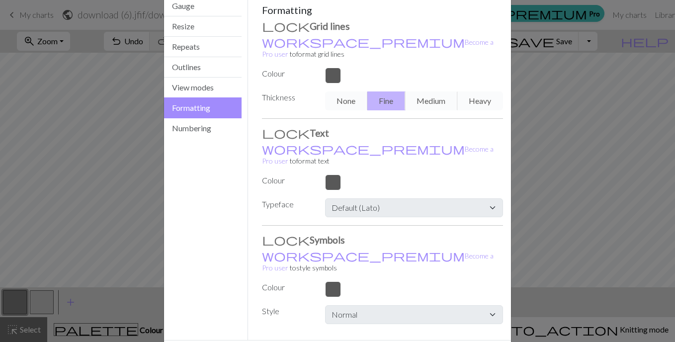
scroll to position [62, 0]
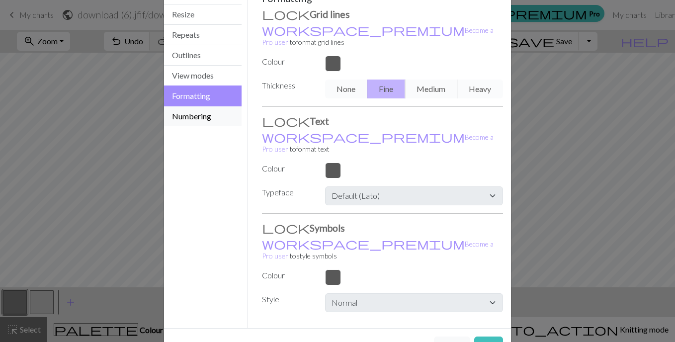
click at [191, 118] on button "Numbering" at bounding box center [203, 116] width 78 height 20
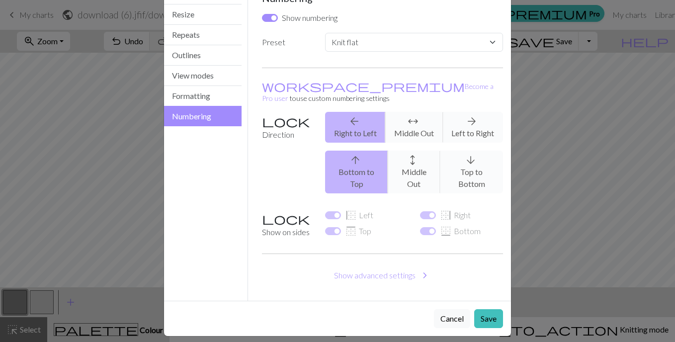
scroll to position [46, 0]
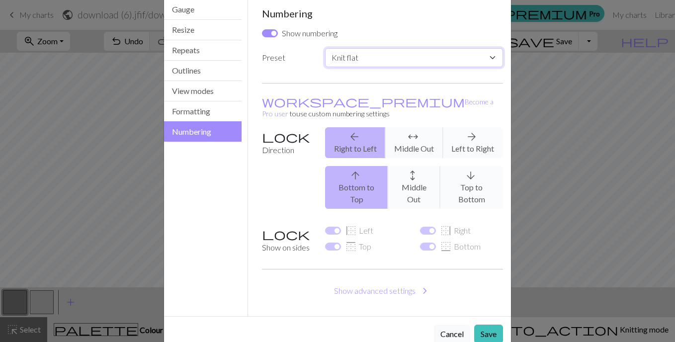
click at [362, 62] on select "Custom Knit flat Knit in the round Lace knitting Cross stitch" at bounding box center [414, 57] width 178 height 19
select select "round"
click at [325, 48] on select "Custom Knit flat Knit in the round Lace knitting Cross stitch" at bounding box center [414, 57] width 178 height 19
checkbox input "false"
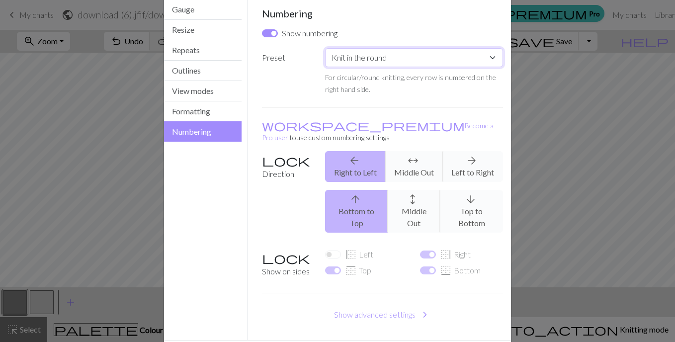
click at [375, 51] on select "Custom Knit flat Knit in the round Lace knitting Cross stitch" at bounding box center [414, 57] width 178 height 19
select select "flat"
click at [325, 48] on select "Custom Knit flat Knit in the round Lace knitting Cross stitch" at bounding box center [414, 57] width 178 height 19
checkbox input "true"
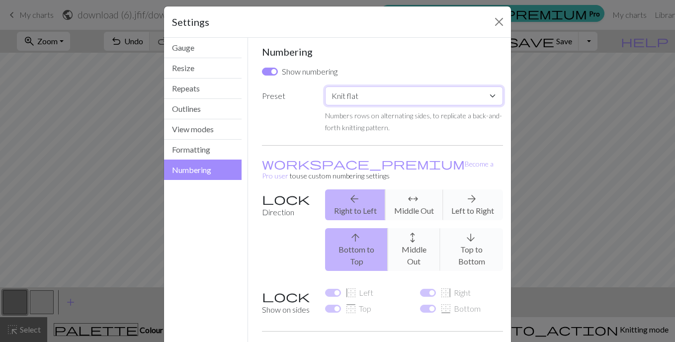
scroll to position [7, 0]
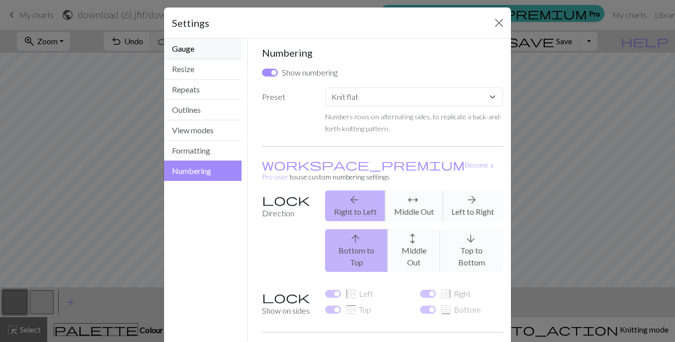
click at [212, 46] on button "Gauge" at bounding box center [203, 49] width 78 height 20
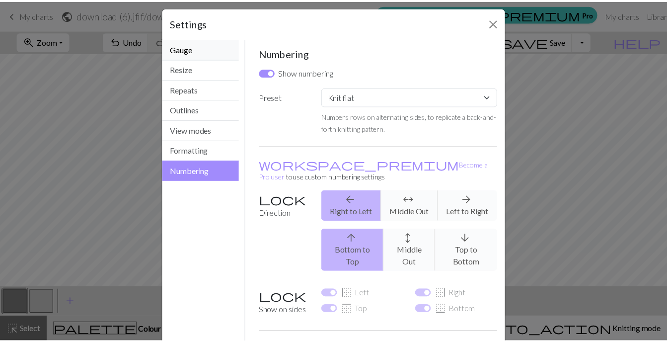
scroll to position [0, 0]
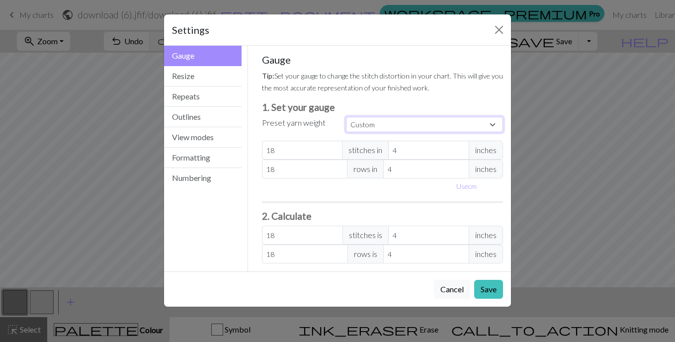
click at [411, 121] on select "Custom Square Lace Light Fingering Fingering Sport Double knit Worsted Aran Bul…" at bounding box center [424, 124] width 157 height 15
click at [501, 15] on div "Settings" at bounding box center [337, 29] width 347 height 31
click at [503, 26] on button "Close" at bounding box center [499, 30] width 16 height 16
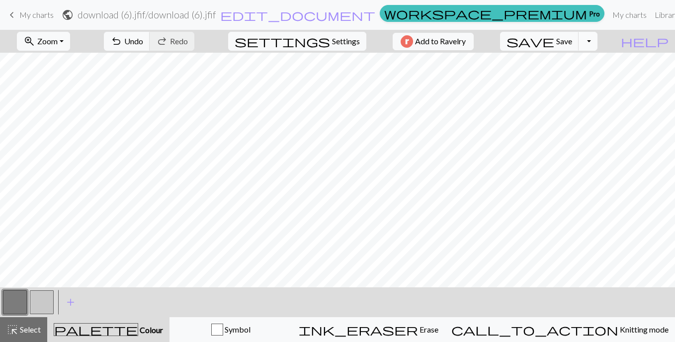
click at [597, 37] on button "Toggle Dropdown" at bounding box center [587, 41] width 19 height 19
click at [650, 7] on link "Library" at bounding box center [666, 15] width 32 height 20
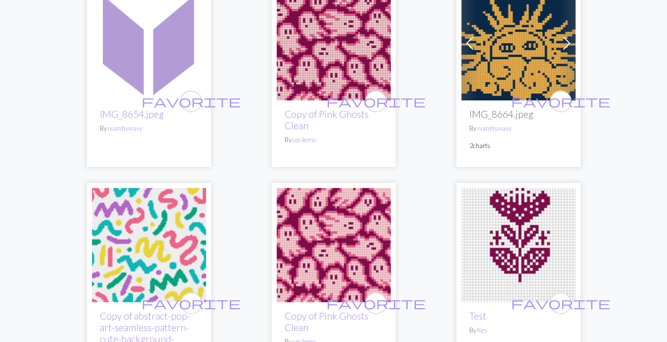
scroll to position [149, 0]
click at [374, 96] on span "favorite" at bounding box center [375, 100] width 99 height 15
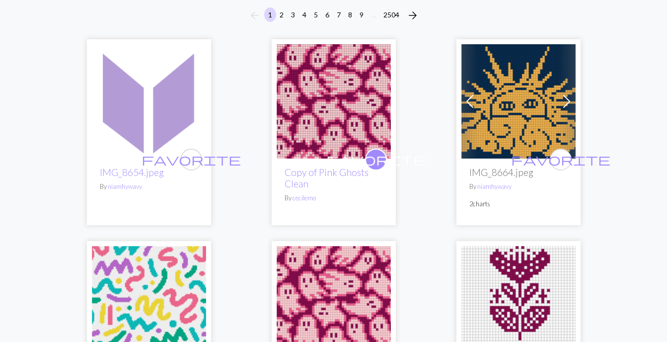
scroll to position [0, 0]
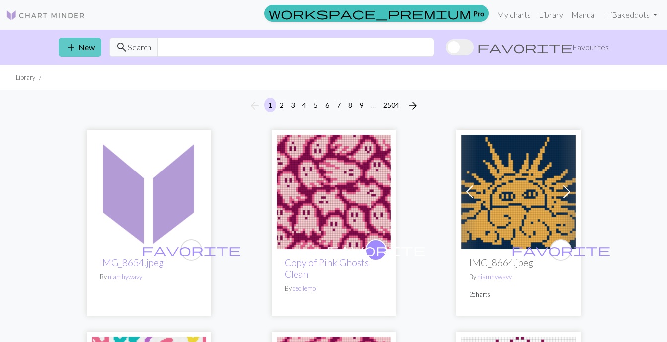
click at [85, 51] on button "add New" at bounding box center [80, 47] width 43 height 19
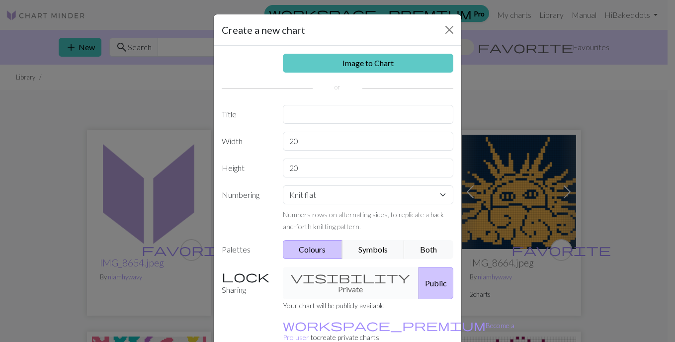
click at [354, 61] on link "Image to Chart" at bounding box center [368, 63] width 171 height 19
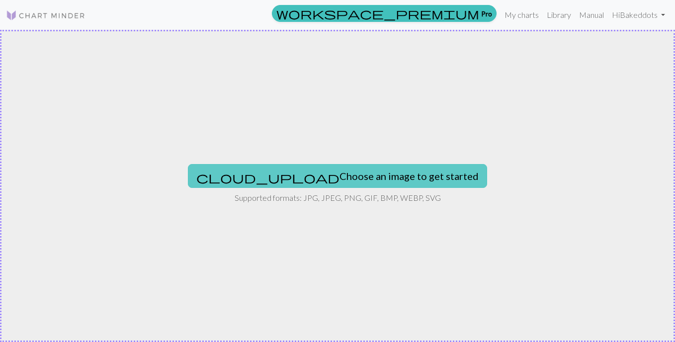
click at [317, 179] on button "cloud_upload Choose an image to get started" at bounding box center [337, 176] width 299 height 24
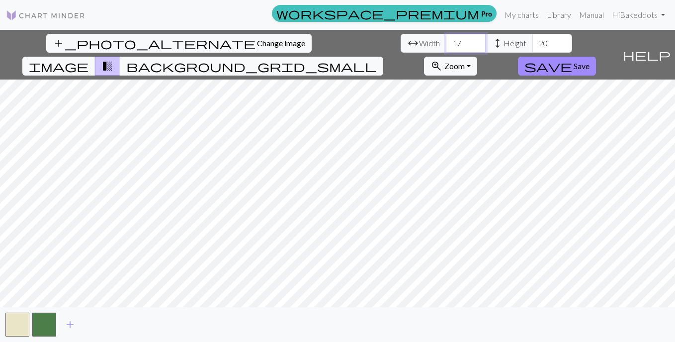
click at [446, 38] on input "17" at bounding box center [466, 43] width 40 height 19
click at [446, 38] on input "18" at bounding box center [466, 43] width 40 height 19
click at [446, 38] on input "19" at bounding box center [466, 43] width 40 height 19
click at [446, 38] on input "20" at bounding box center [466, 43] width 40 height 19
click at [446, 38] on input "21" at bounding box center [466, 43] width 40 height 19
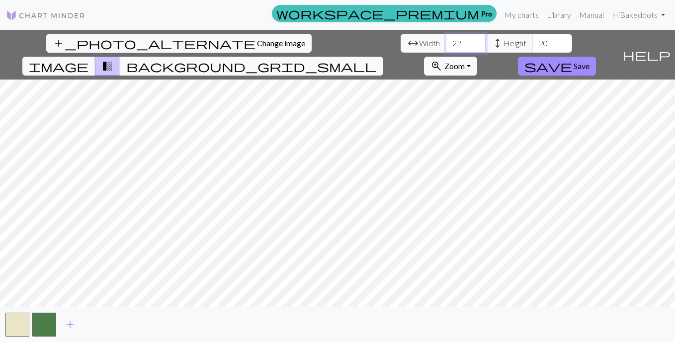
click at [446, 38] on input "22" at bounding box center [466, 43] width 40 height 19
click at [446, 38] on input "23" at bounding box center [466, 43] width 40 height 19
click at [446, 38] on input "25" at bounding box center [466, 43] width 40 height 19
click at [446, 38] on input "26" at bounding box center [466, 43] width 40 height 19
click at [446, 38] on input "27" at bounding box center [466, 43] width 40 height 19
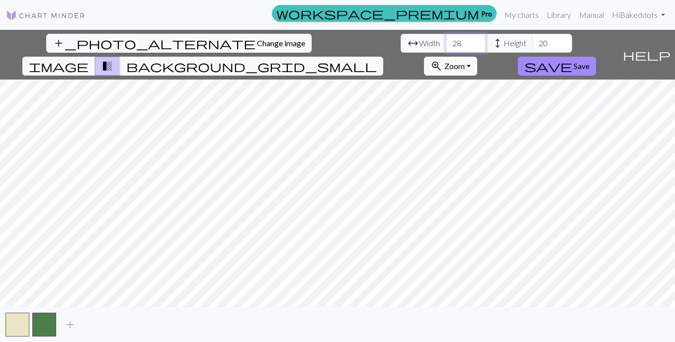
click at [446, 38] on input "28" at bounding box center [466, 43] width 40 height 19
click at [446, 38] on input "29" at bounding box center [466, 43] width 40 height 19
click at [446, 38] on input "30" at bounding box center [466, 43] width 40 height 19
click at [446, 38] on input "31" at bounding box center [466, 43] width 40 height 19
click at [446, 38] on input "32" at bounding box center [466, 43] width 40 height 19
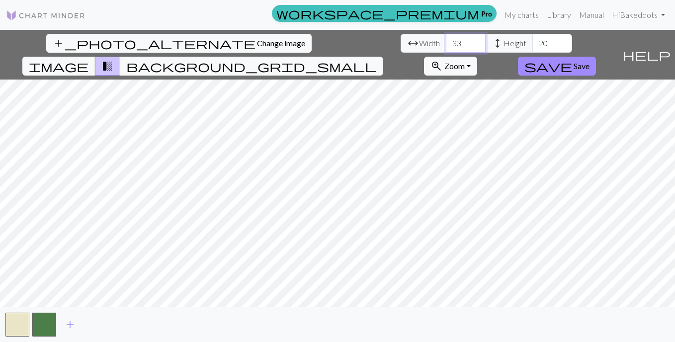
click at [446, 38] on input "33" at bounding box center [466, 43] width 40 height 19
click at [446, 38] on input "34" at bounding box center [466, 43] width 40 height 19
click at [446, 38] on input "35" at bounding box center [466, 43] width 40 height 19
click at [446, 38] on input "36" at bounding box center [466, 43] width 40 height 19
type input "55"
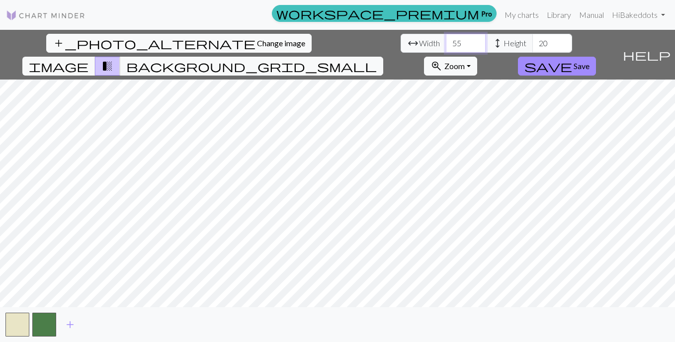
click at [446, 38] on input "55" at bounding box center [466, 43] width 40 height 19
click at [532, 39] on input "36" at bounding box center [552, 43] width 40 height 19
click at [532, 39] on input "37" at bounding box center [552, 43] width 40 height 19
click at [532, 39] on input "38" at bounding box center [552, 43] width 40 height 19
click at [532, 39] on input "39" at bounding box center [552, 43] width 40 height 19
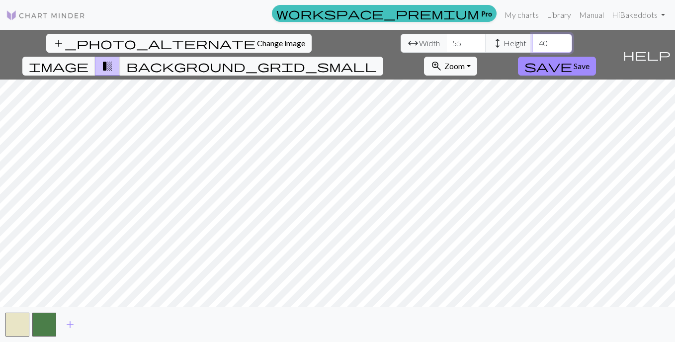
click at [532, 39] on input "40" at bounding box center [552, 43] width 40 height 19
click at [532, 39] on input "41" at bounding box center [552, 43] width 40 height 19
click at [532, 39] on input "42" at bounding box center [552, 43] width 40 height 19
click at [532, 39] on input "43" at bounding box center [552, 43] width 40 height 19
click at [532, 39] on input "44" at bounding box center [552, 43] width 40 height 19
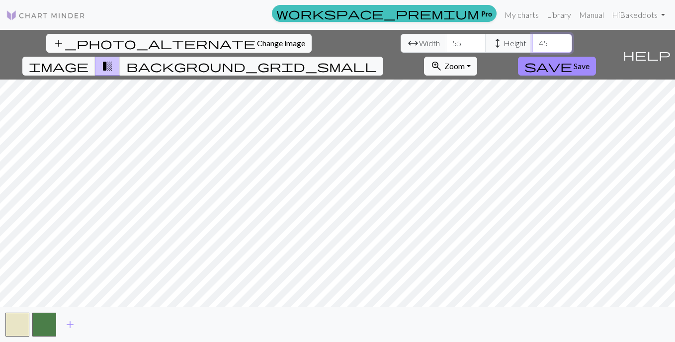
click at [532, 39] on input "45" at bounding box center [552, 43] width 40 height 19
click at [532, 39] on input "46" at bounding box center [552, 43] width 40 height 19
click at [532, 39] on input "47" at bounding box center [552, 43] width 40 height 19
click at [532, 39] on input "48" at bounding box center [552, 43] width 40 height 19
click at [532, 39] on input "49" at bounding box center [552, 43] width 40 height 19
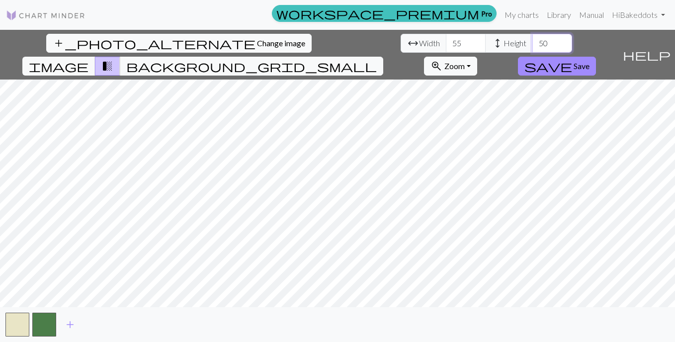
click at [532, 39] on input "50" at bounding box center [552, 43] width 40 height 19
click at [532, 39] on input "51" at bounding box center [552, 43] width 40 height 19
click at [532, 39] on input "52" at bounding box center [552, 43] width 40 height 19
type input "64"
click at [532, 39] on input "64" at bounding box center [552, 43] width 40 height 19
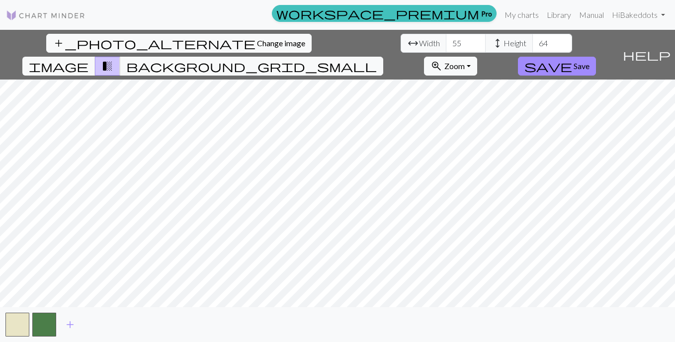
click at [333, 51] on div "add_photo_alternate Change image arrow_range Width 55 height Height 64 image tr…" at bounding box center [337, 186] width 675 height 312
click at [383, 33] on div "add_photo_alternate Change image arrow_range Width 55 height Height 64 image tr…" at bounding box center [309, 55] width 618 height 50
click at [88, 59] on span "image" at bounding box center [59, 66] width 60 height 14
click at [113, 59] on span "transition_fade" at bounding box center [107, 66] width 12 height 14
click at [88, 59] on span "image" at bounding box center [59, 66] width 60 height 14
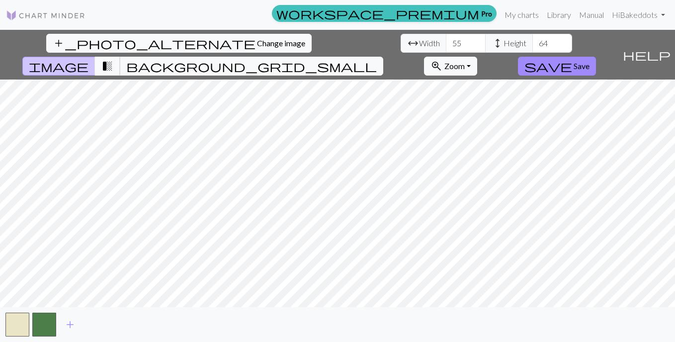
click at [113, 59] on span "transition_fade" at bounding box center [107, 66] width 12 height 14
click at [257, 46] on span "Change image" at bounding box center [281, 42] width 48 height 9
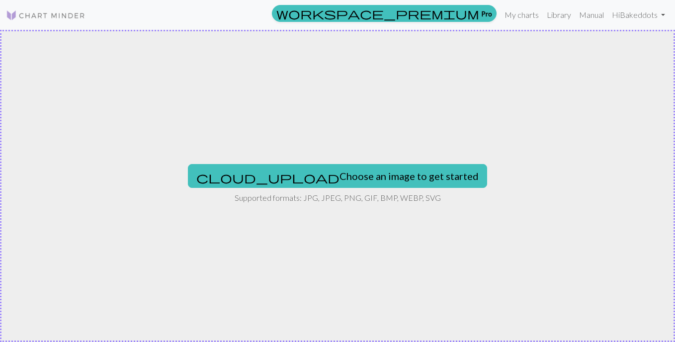
click at [507, 217] on div "cloud_upload Choose an image to get started Supported formats: JPG, JPEG, PNG, …" at bounding box center [337, 186] width 675 height 312
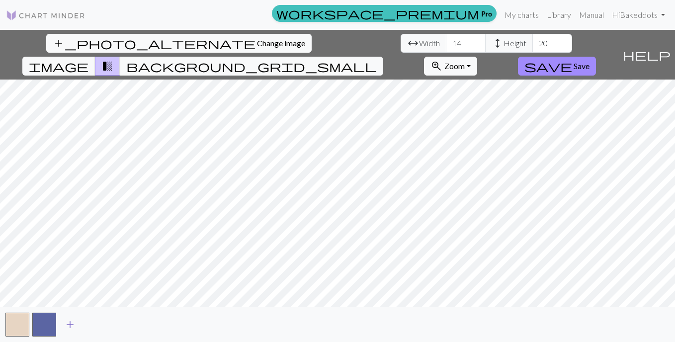
click at [70, 330] on span "add" at bounding box center [70, 324] width 12 height 14
click at [446, 45] on input "14" at bounding box center [466, 43] width 40 height 19
type input "1"
type input "50"
click at [532, 44] on input "20" at bounding box center [552, 43] width 40 height 19
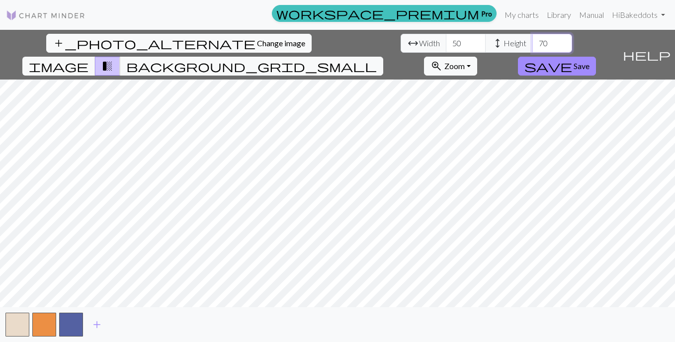
type input "70"
click at [95, 57] on button "image" at bounding box center [58, 66] width 73 height 19
click at [113, 59] on span "transition_fade" at bounding box center [107, 66] width 12 height 14
click at [377, 59] on span "background_grid_small" at bounding box center [251, 66] width 250 height 14
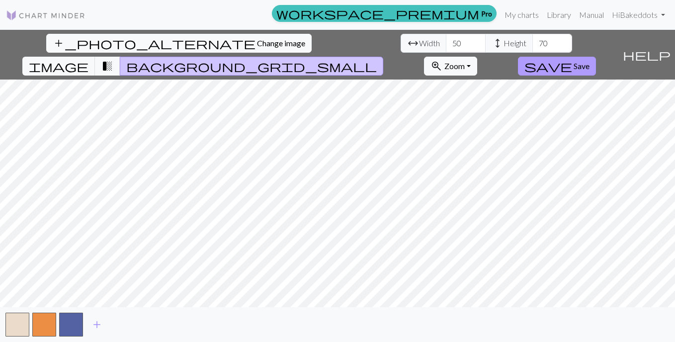
click at [589, 61] on span "Save" at bounding box center [581, 65] width 16 height 9
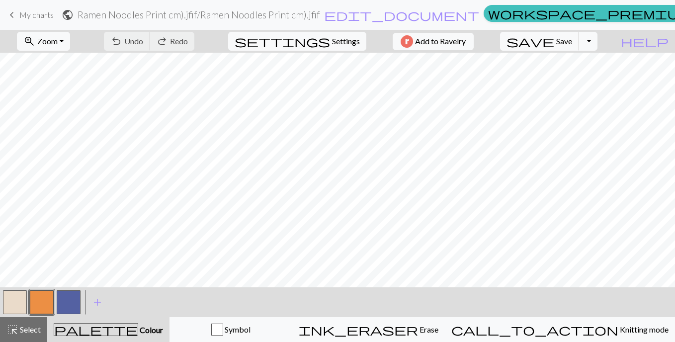
click at [23, 14] on span "My charts" at bounding box center [36, 14] width 34 height 9
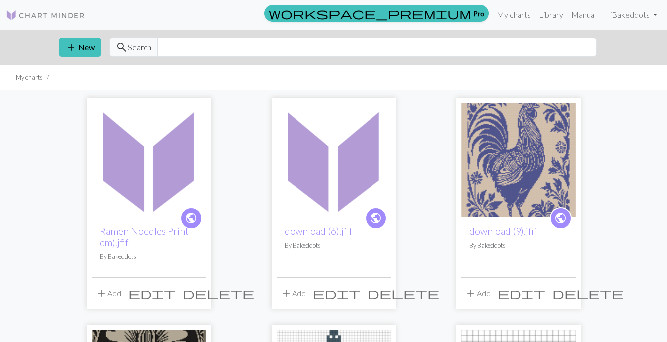
click at [405, 34] on div "add New search Search" at bounding box center [334, 47] width 566 height 35
click at [81, 51] on button "add New" at bounding box center [80, 47] width 43 height 19
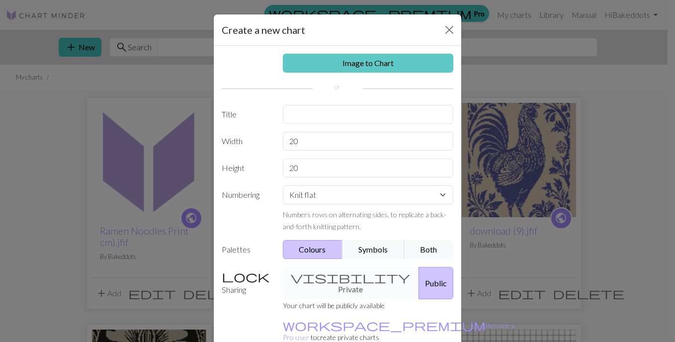
click at [387, 70] on link "Image to Chart" at bounding box center [368, 63] width 171 height 19
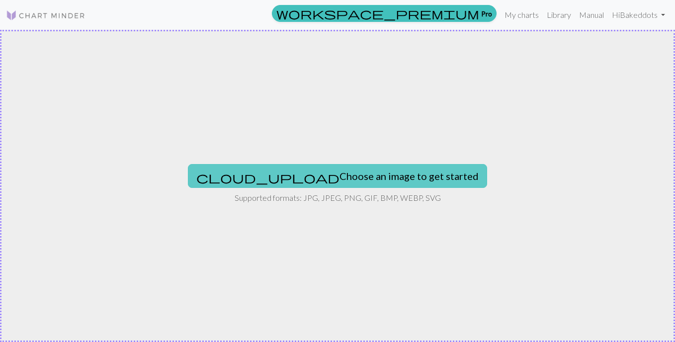
click at [334, 168] on button "cloud_upload Choose an image to get started" at bounding box center [337, 176] width 299 height 24
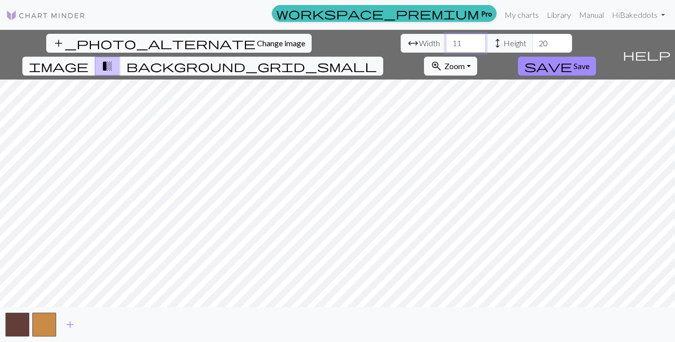
click at [446, 47] on input "11" at bounding box center [466, 43] width 40 height 19
type input "1"
type input "50"
click at [532, 46] on input "20" at bounding box center [552, 43] width 40 height 19
type input "2"
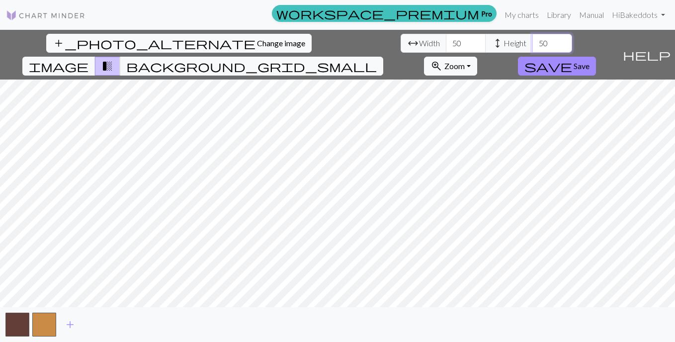
type input "50"
click at [73, 320] on span "add" at bounding box center [70, 324] width 12 height 14
click at [98, 323] on span "add" at bounding box center [97, 324] width 12 height 14
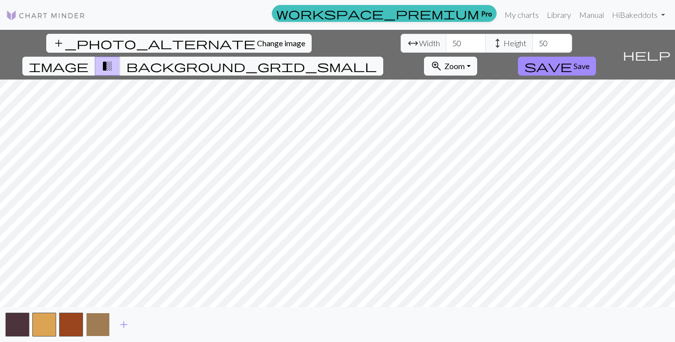
click at [94, 320] on button "button" at bounding box center [98, 324] width 24 height 24
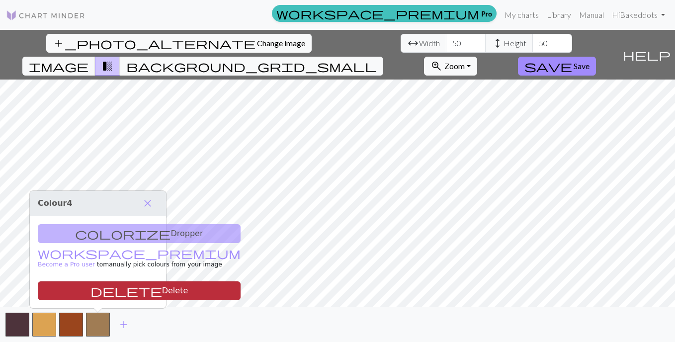
click at [90, 295] on span "delete" at bounding box center [126, 291] width 72 height 14
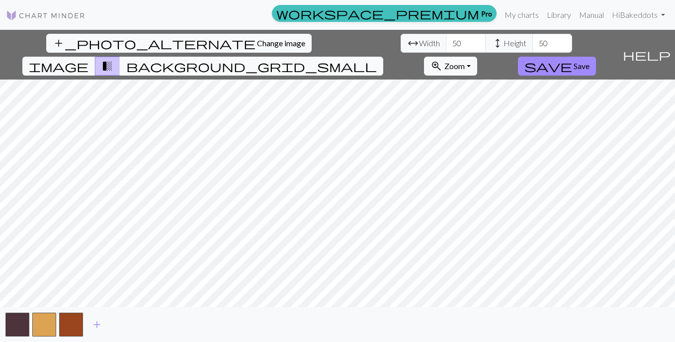
click at [377, 59] on span "background_grid_small" at bounding box center [251, 66] width 250 height 14
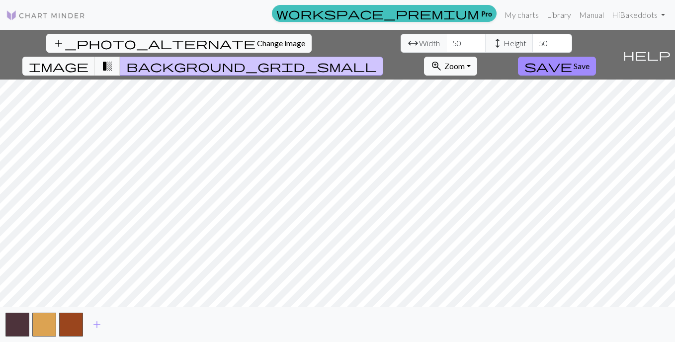
click at [503, 49] on span "Height" at bounding box center [514, 43] width 23 height 12
click at [589, 61] on span "Save" at bounding box center [581, 65] width 16 height 9
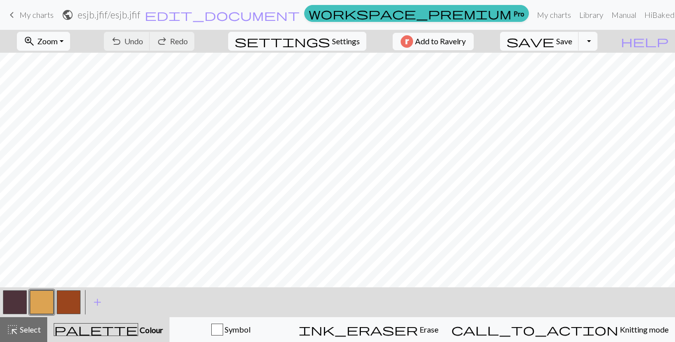
click at [18, 15] on link "keyboard_arrow_left My charts" at bounding box center [30, 14] width 48 height 17
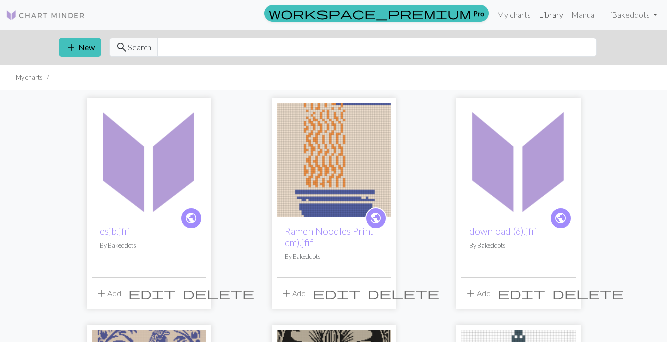
click at [550, 19] on link "Library" at bounding box center [551, 15] width 32 height 20
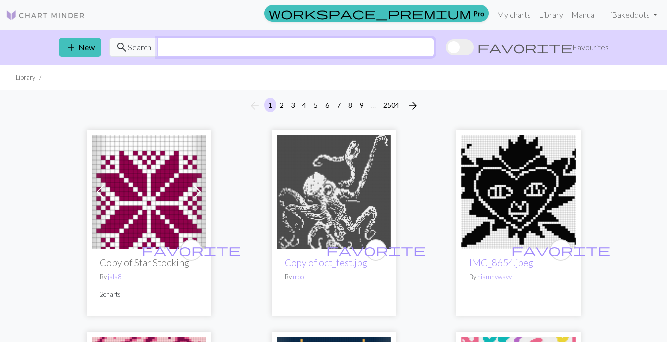
click at [322, 53] on input "text" at bounding box center [295, 47] width 277 height 19
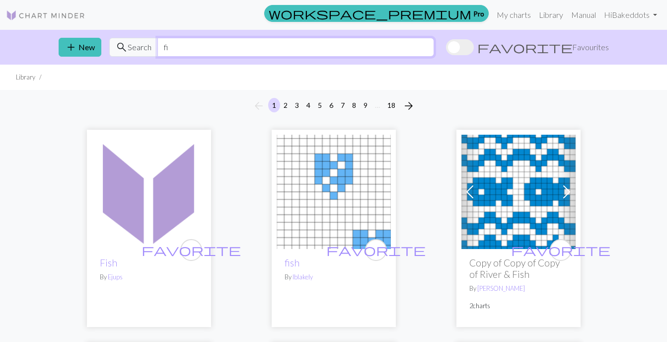
type input "f"
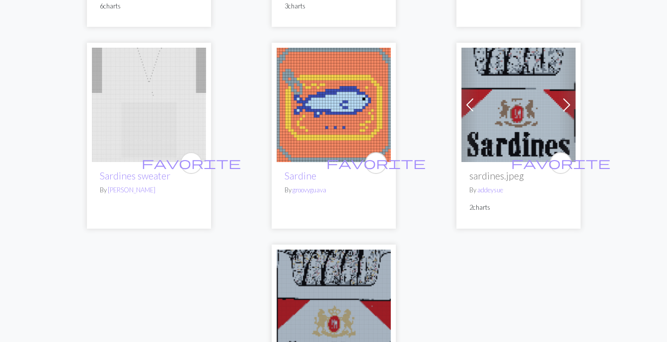
scroll to position [994, 0]
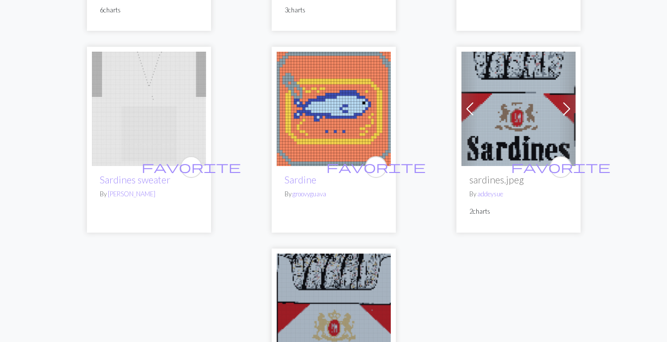
type input "sardine"
click at [505, 101] on img at bounding box center [519, 109] width 114 height 114
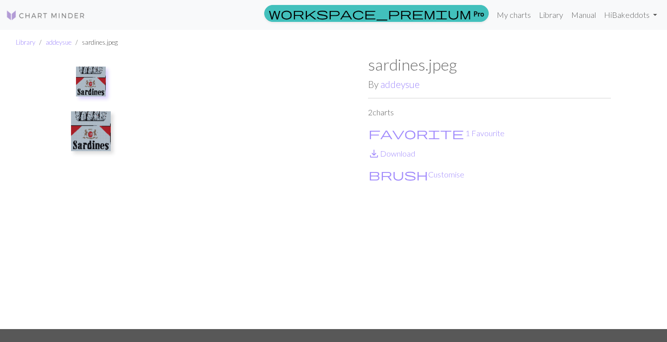
scroll to position [14, 0]
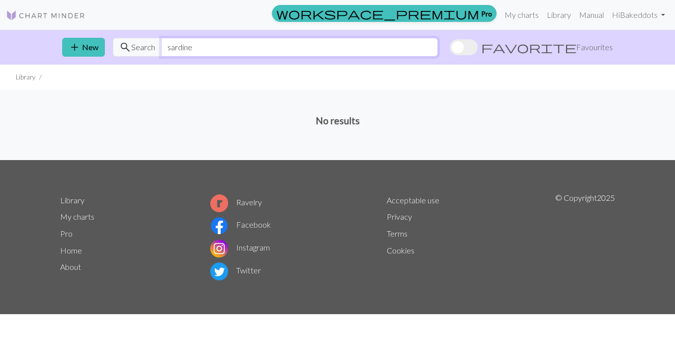
click at [218, 42] on input "sardine" at bounding box center [299, 47] width 277 height 19
type input "s"
type input "f"
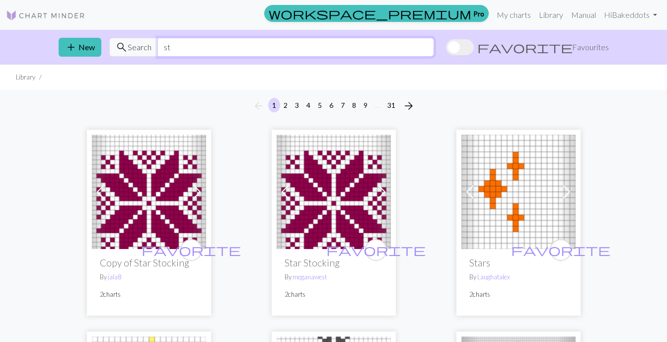
type input "s"
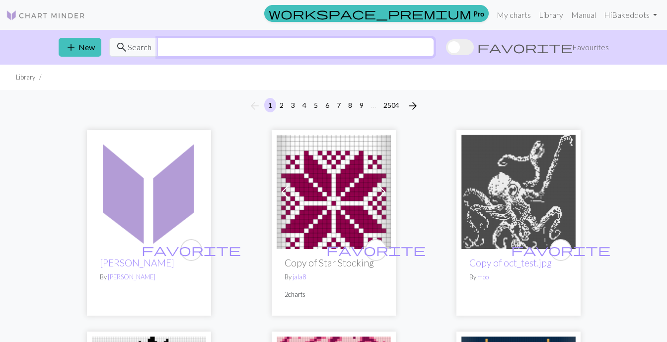
type input "y"
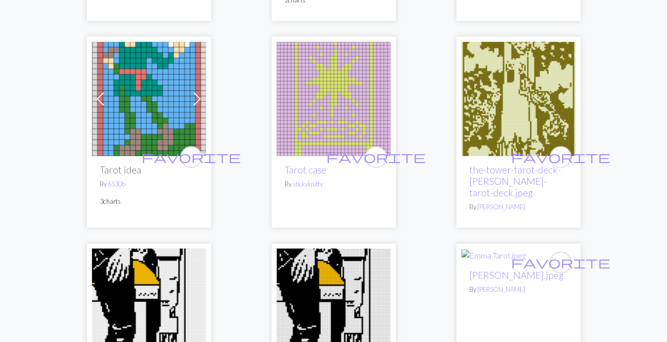
scroll to position [1402, 0]
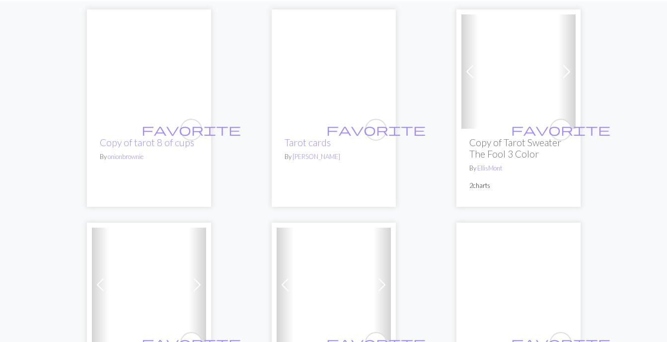
scroll to position [0, 0]
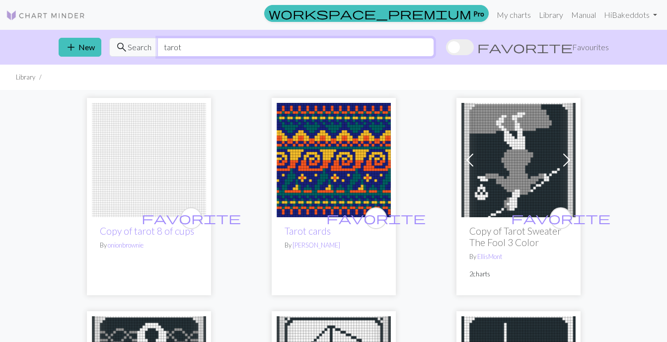
click at [203, 46] on input "tarot" at bounding box center [295, 47] width 277 height 19
type input "t"
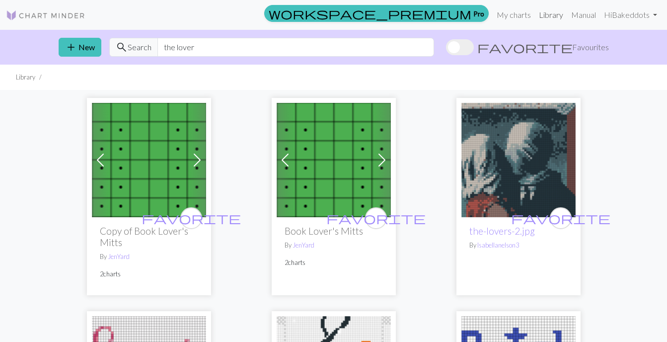
click at [548, 16] on link "Library" at bounding box center [551, 15] width 32 height 20
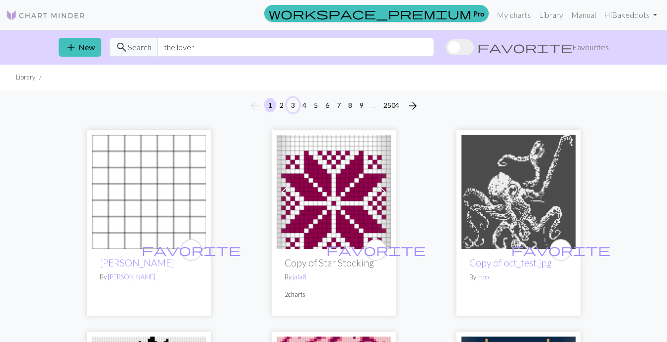
click at [291, 106] on button "3" at bounding box center [293, 105] width 12 height 14
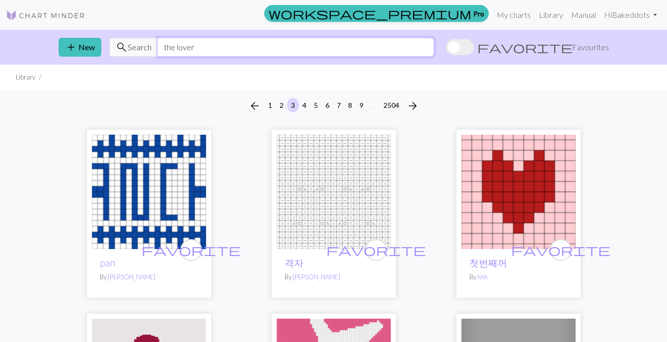
click at [300, 51] on input "the lover" at bounding box center [295, 47] width 277 height 19
type input "t"
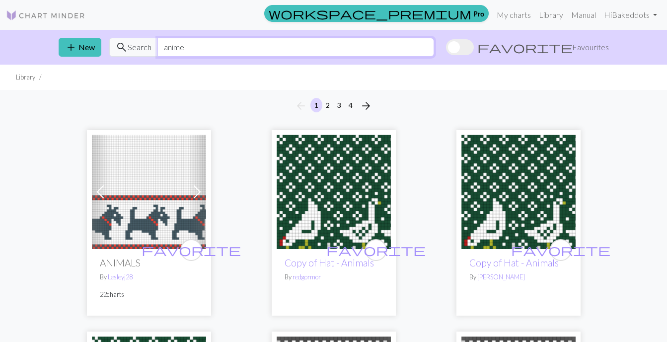
click at [237, 44] on input "anime" at bounding box center [295, 47] width 277 height 19
type input "a"
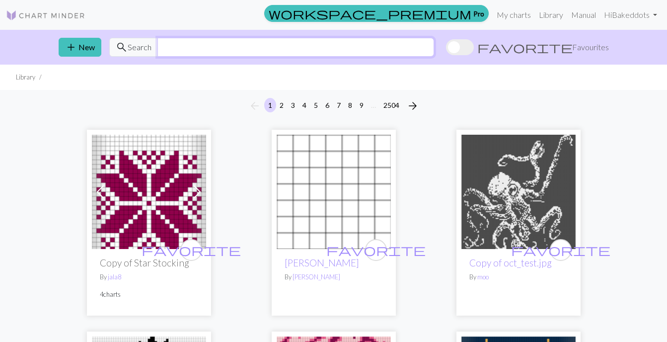
type input "z"
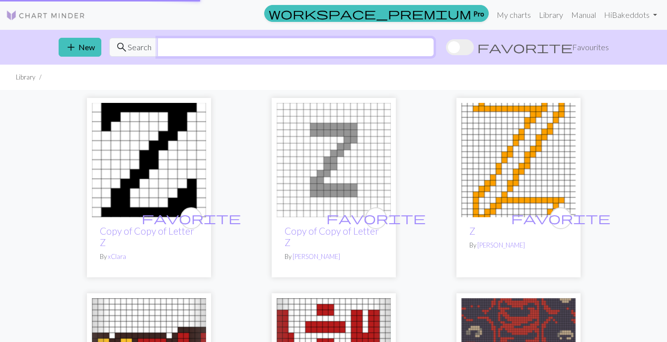
type input "q"
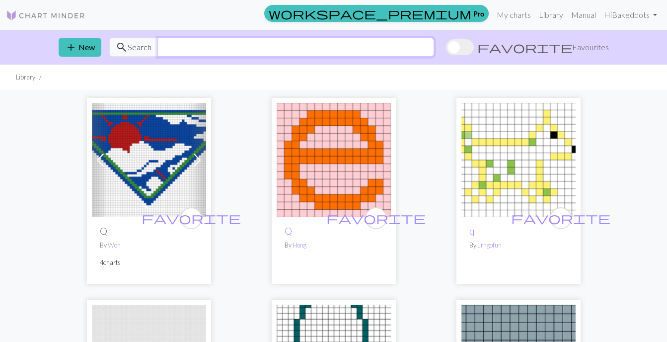
type input "j"
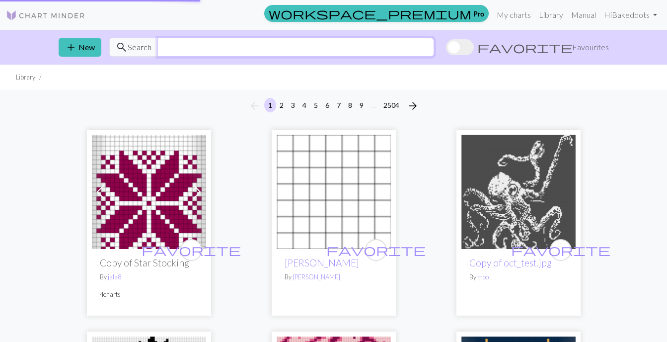
type input "h"
click at [319, 108] on button "5" at bounding box center [316, 105] width 12 height 14
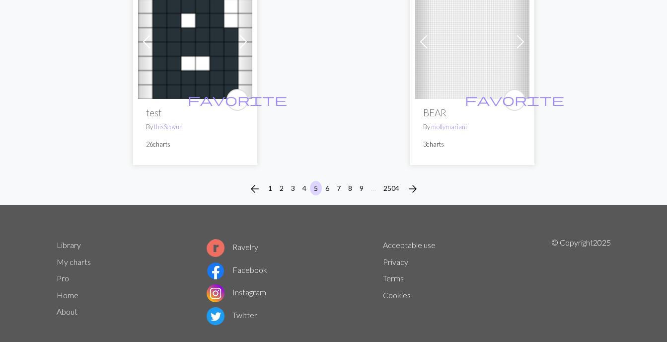
scroll to position [3394, 0]
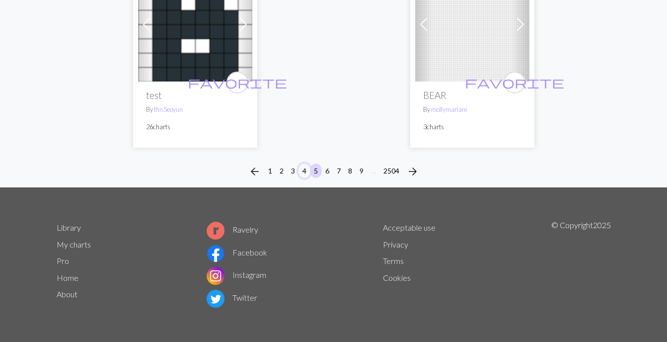
click at [304, 171] on button "4" at bounding box center [305, 170] width 12 height 14
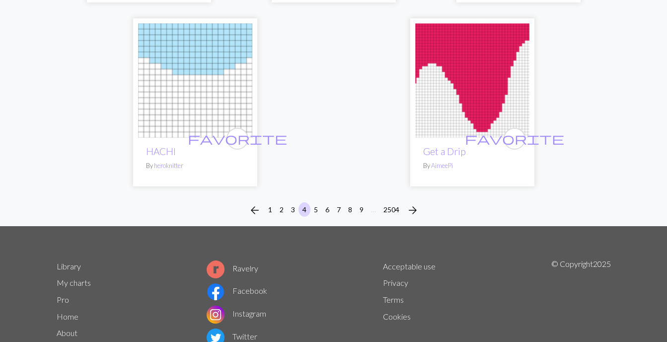
scroll to position [3440, 0]
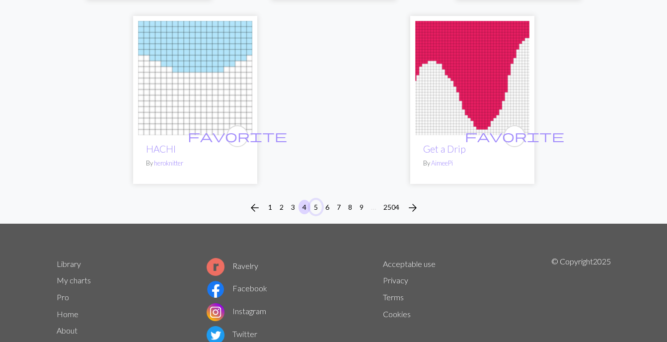
click at [317, 200] on button "5" at bounding box center [316, 207] width 12 height 14
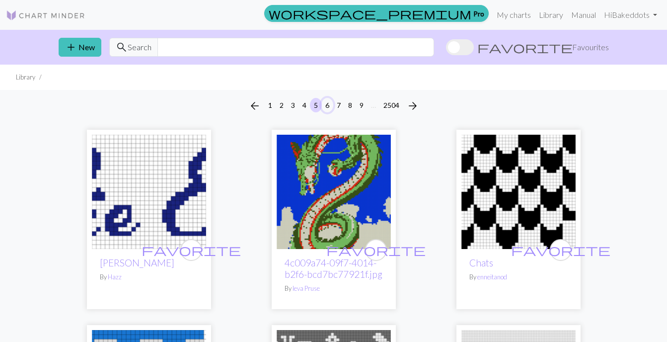
click at [325, 109] on button "6" at bounding box center [327, 105] width 12 height 14
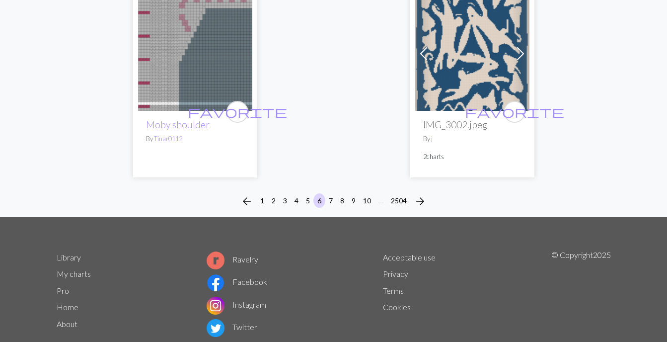
scroll to position [3369, 0]
click at [333, 201] on button "7" at bounding box center [331, 200] width 12 height 14
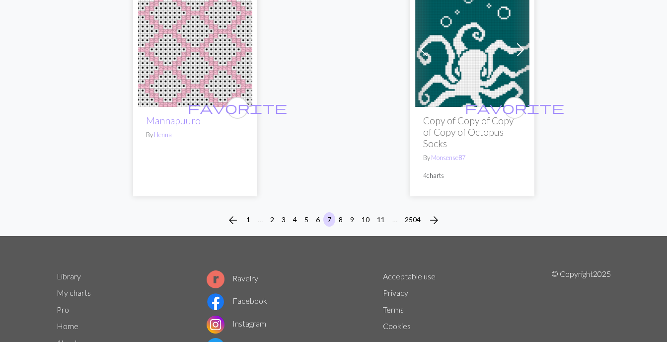
scroll to position [3331, 0]
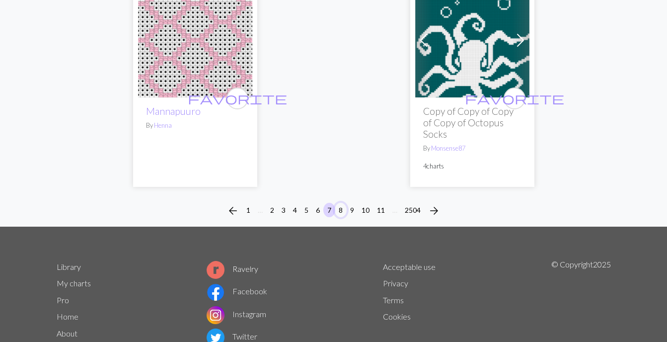
click at [339, 203] on button "8" at bounding box center [341, 210] width 12 height 14
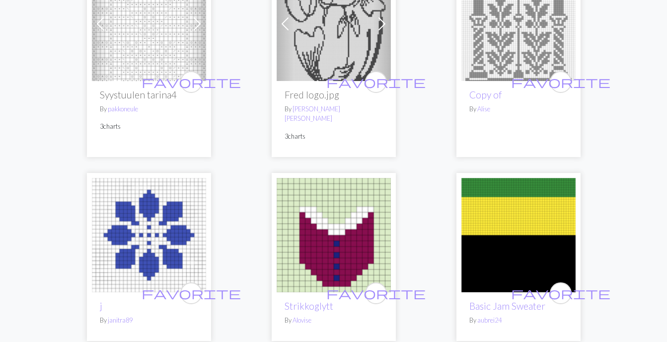
click at [339, 199] on img at bounding box center [334, 235] width 114 height 114
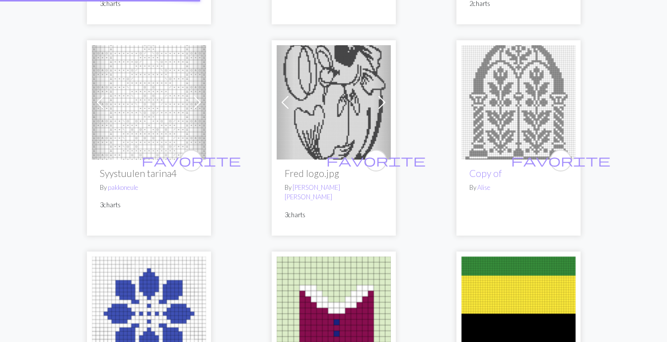
scroll to position [2134, 0]
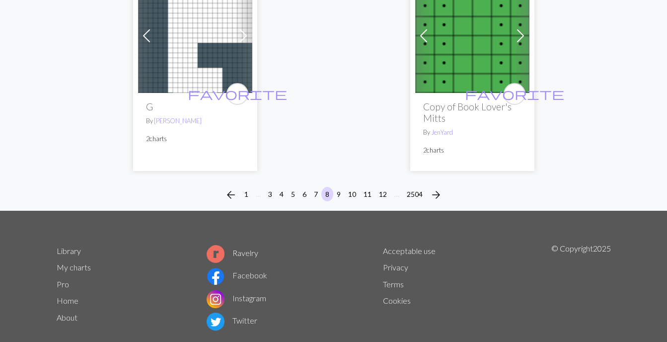
scroll to position [3400, 0]
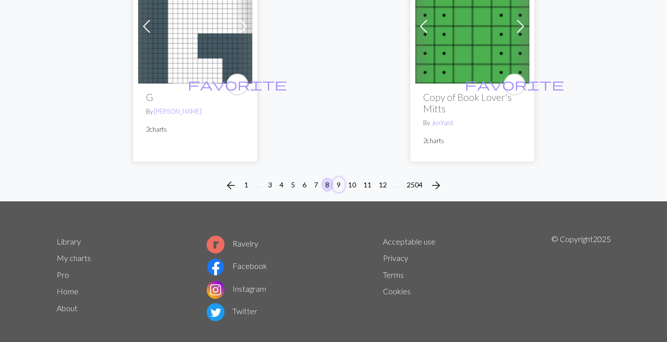
click at [335, 177] on button "9" at bounding box center [339, 184] width 12 height 14
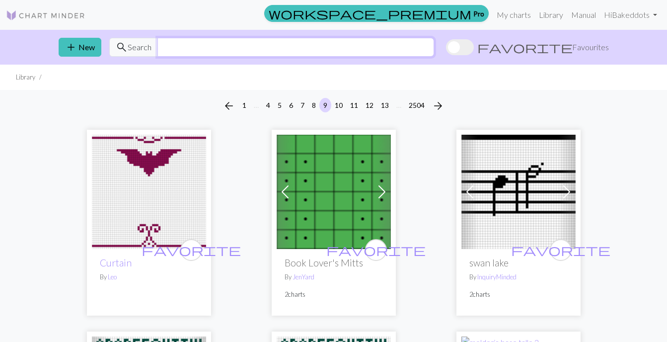
click at [335, 54] on input "text" at bounding box center [295, 47] width 277 height 19
type input "d"
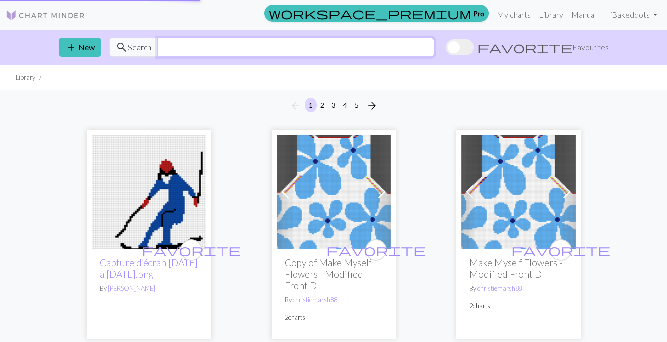
type input "s"
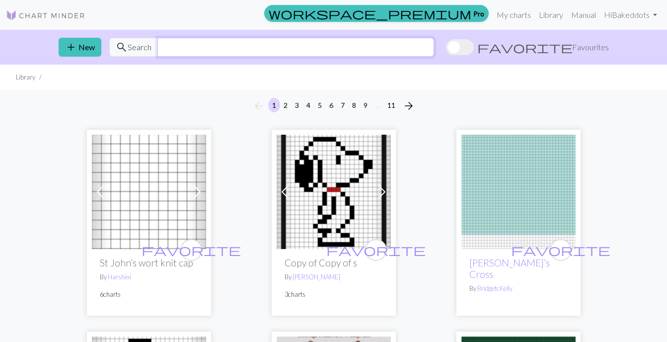
type input "z"
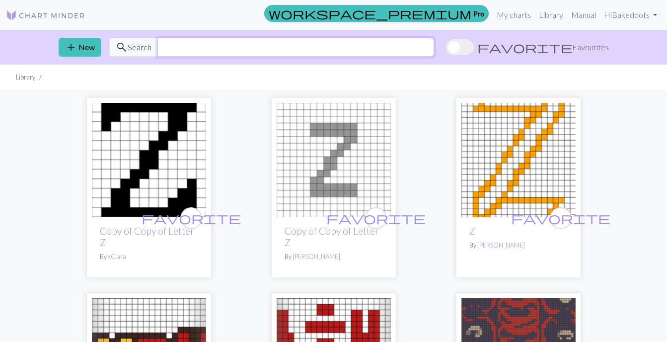
type input "x"
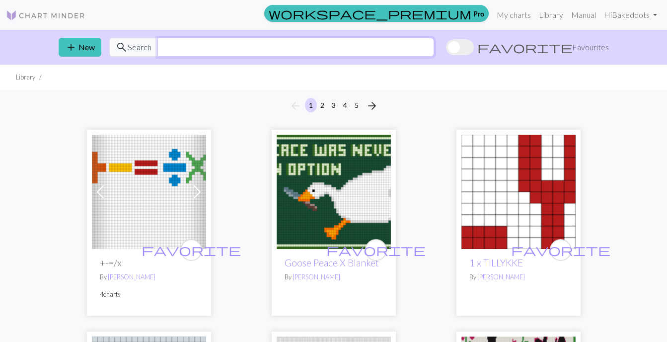
type input "c"
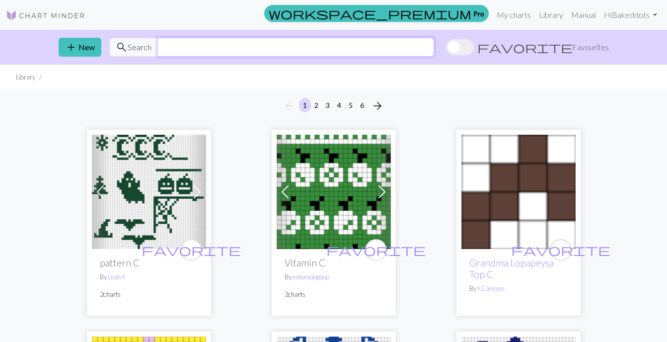
type input "d"
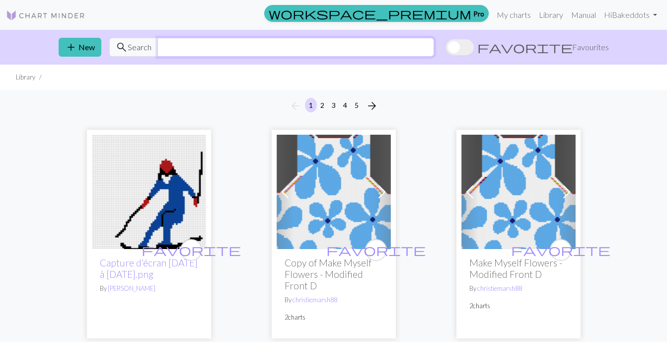
type input "w"
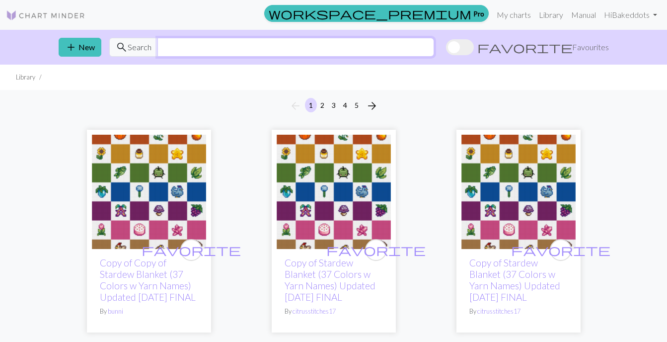
type input "e"
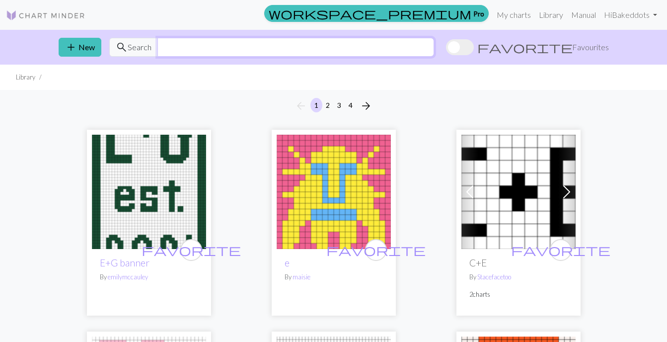
type input "r"
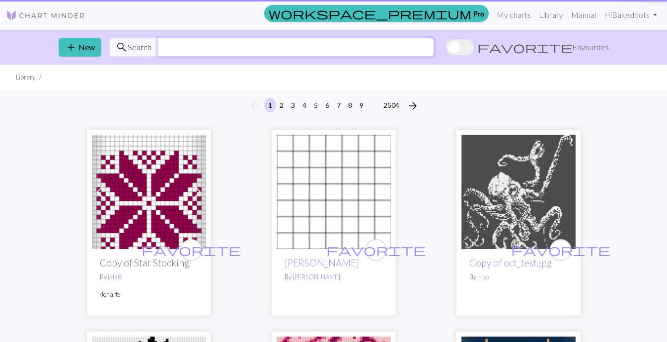
type input "f"
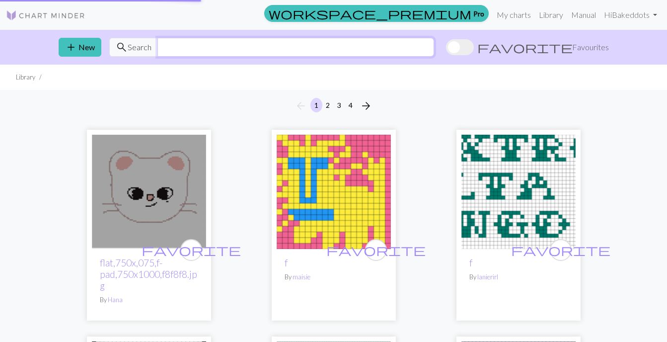
type input "v"
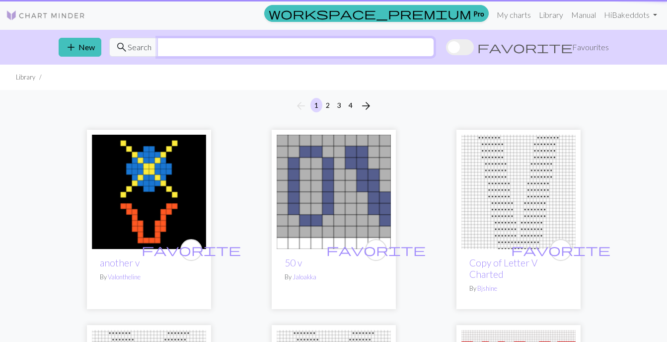
type input "b"
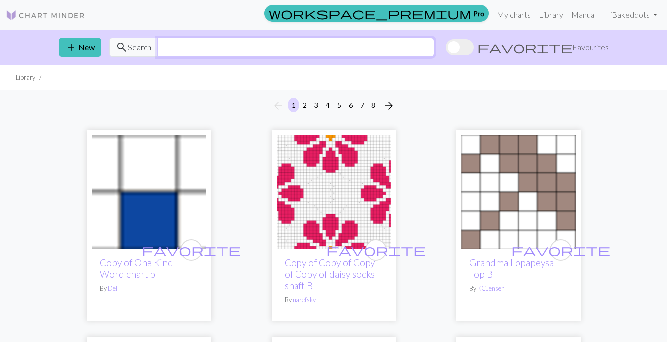
type input "g"
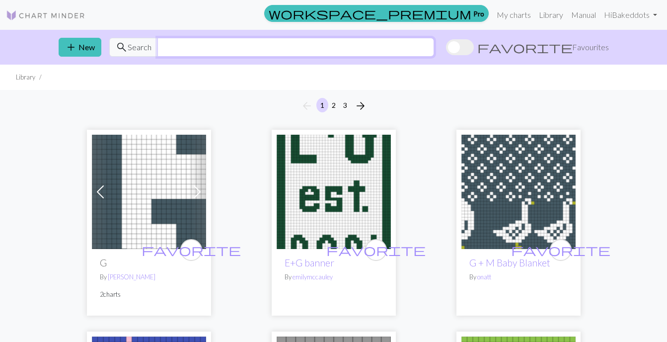
type input "t"
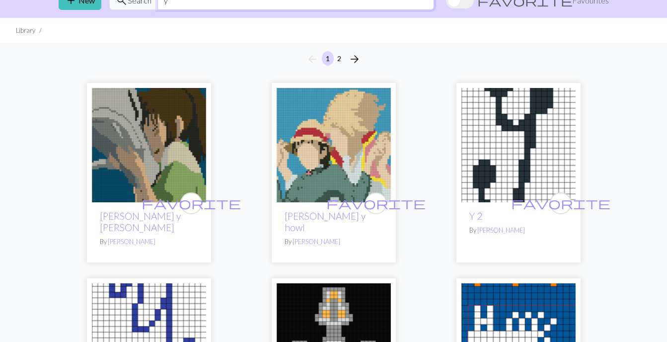
scroll to position [47, 0]
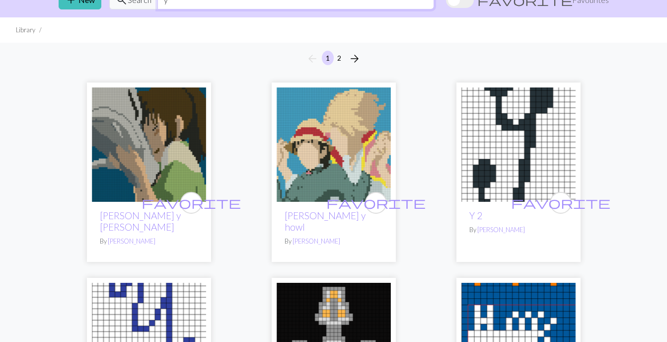
type input "y"
click at [304, 163] on img at bounding box center [334, 144] width 114 height 114
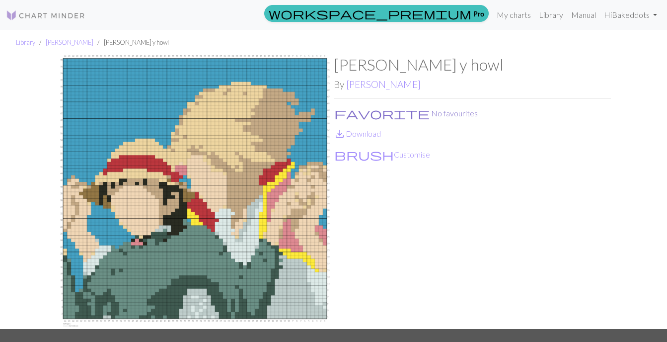
click at [341, 115] on span "favorite" at bounding box center [381, 113] width 95 height 14
